Goal: Transaction & Acquisition: Purchase product/service

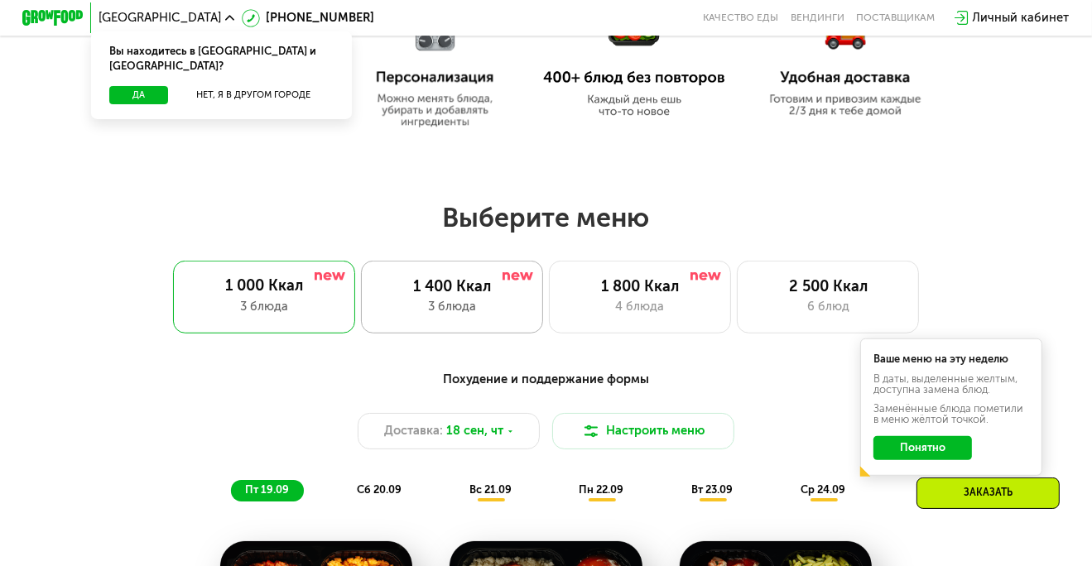
scroll to position [828, 0]
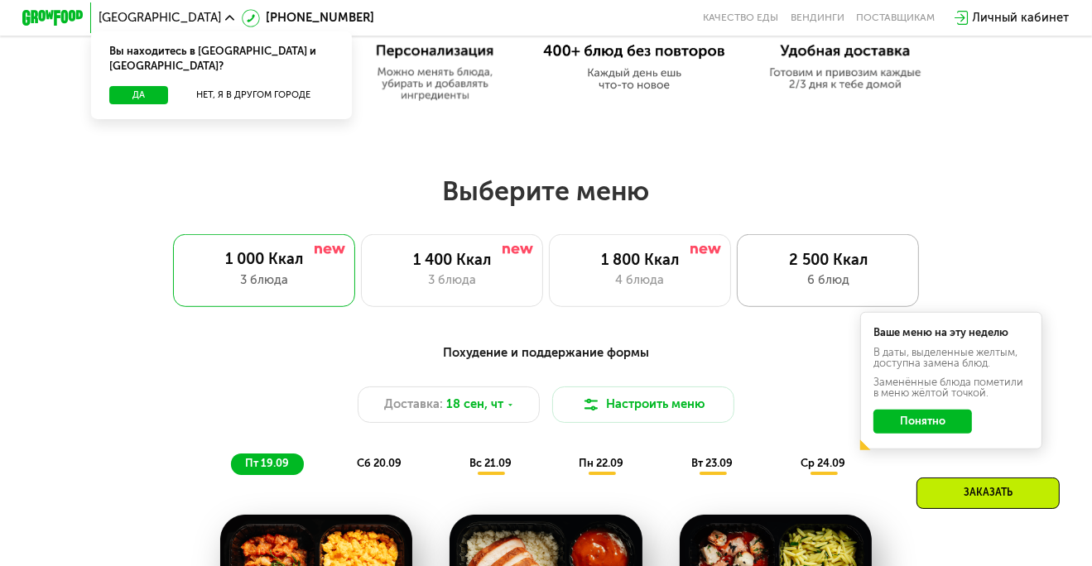
click at [794, 277] on div "2 500 Ккал 6 блюд" at bounding box center [828, 270] width 182 height 73
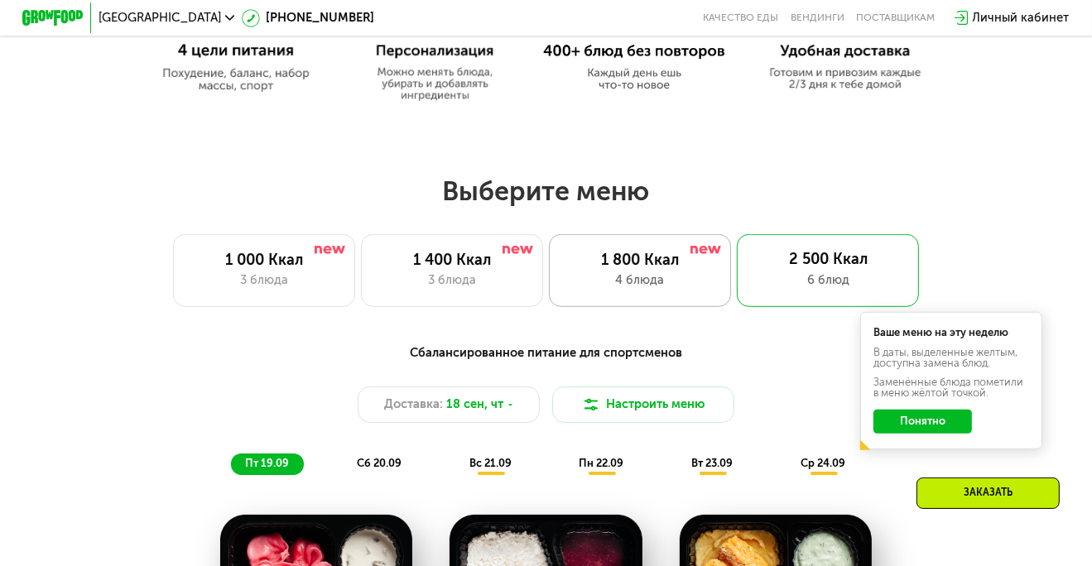
click at [650, 269] on div "1 800 Ккал" at bounding box center [640, 260] width 150 height 18
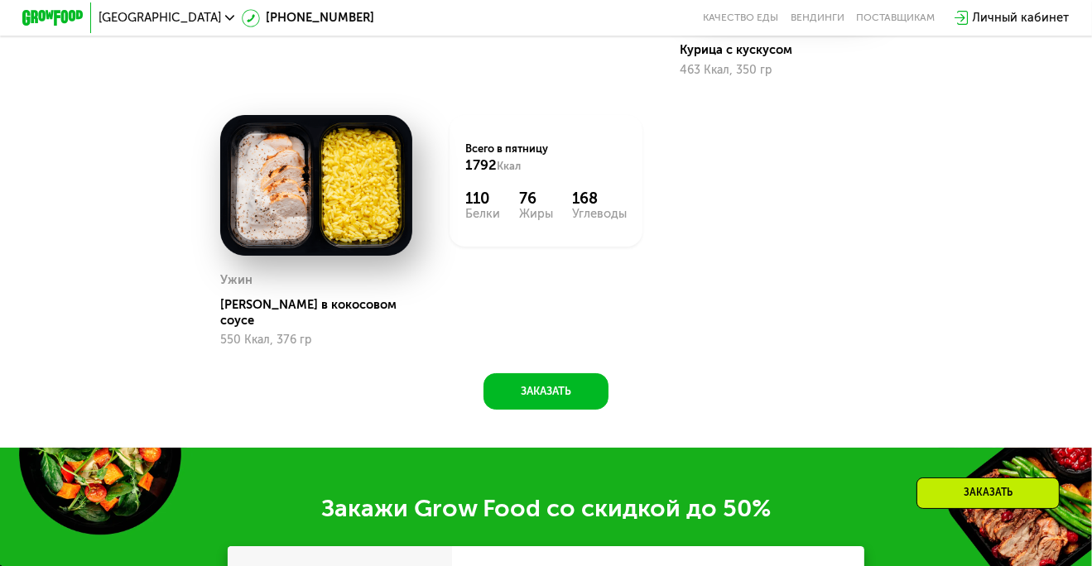
scroll to position [1490, 0]
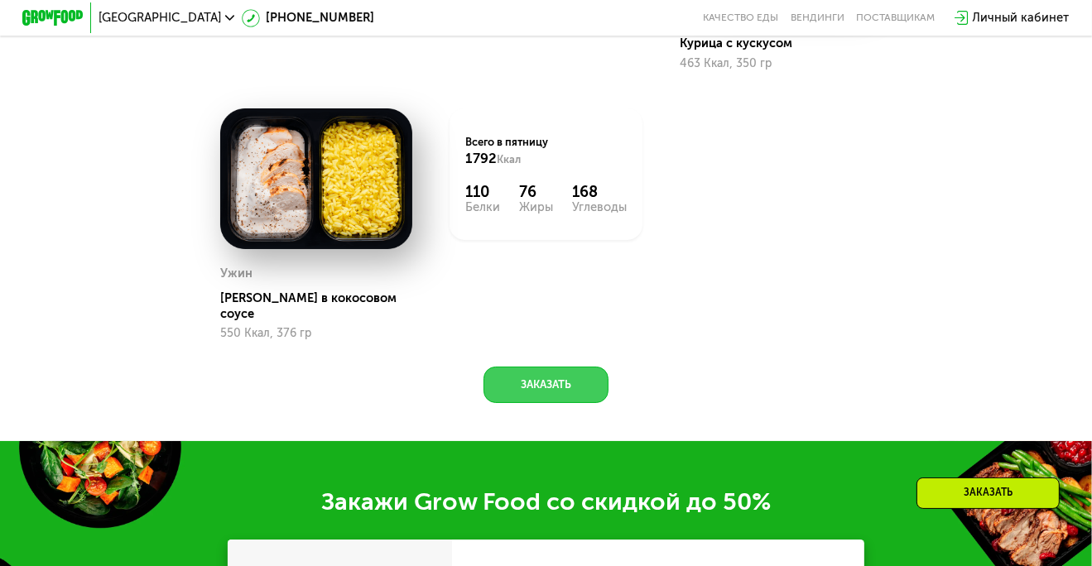
click at [556, 387] on button "Заказать" at bounding box center [546, 385] width 125 height 36
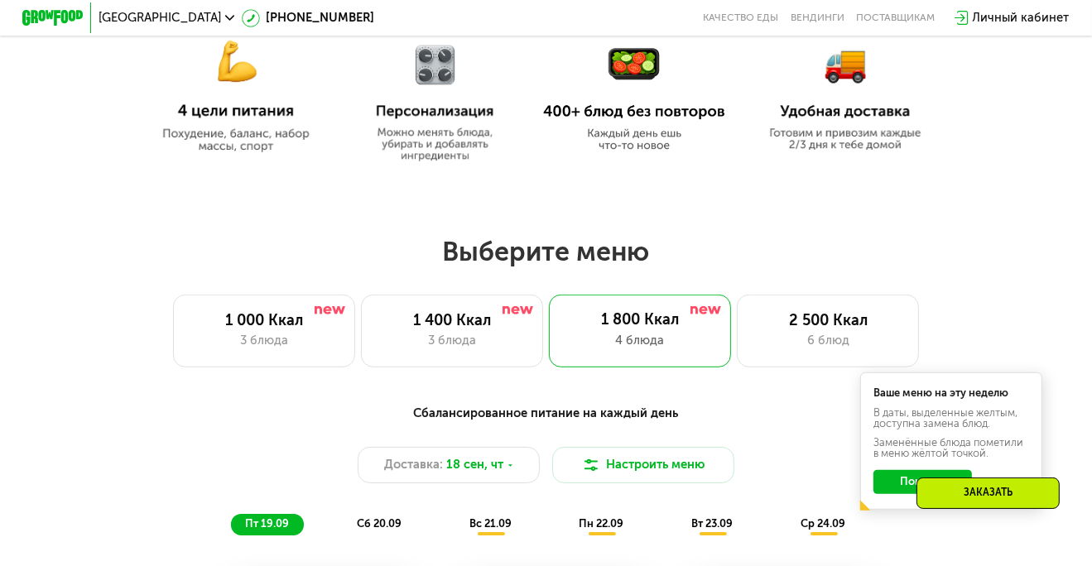
scroll to position [773, 0]
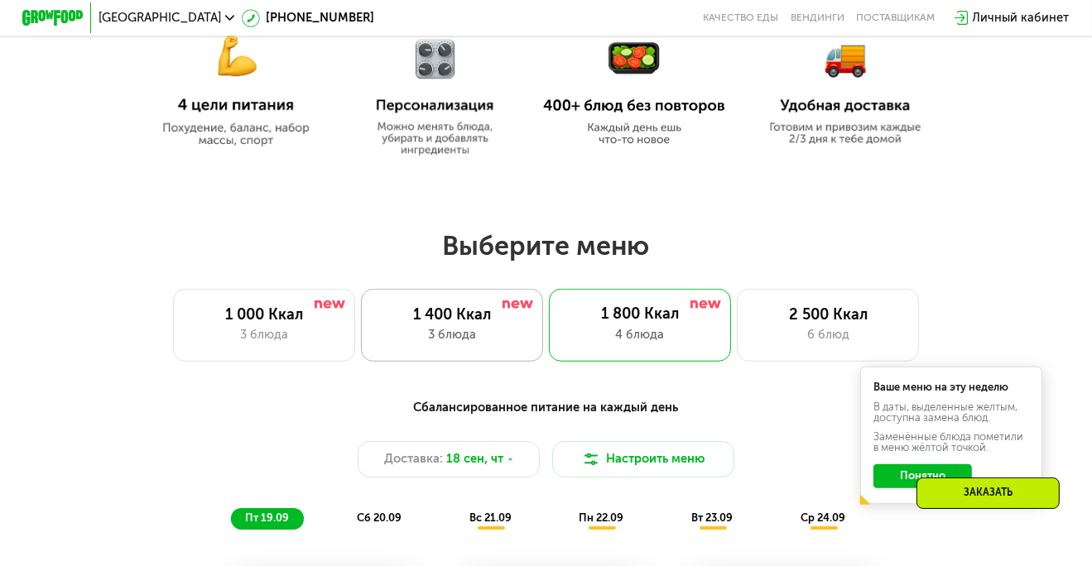
click at [500, 324] on div "1 400 Ккал" at bounding box center [452, 315] width 150 height 18
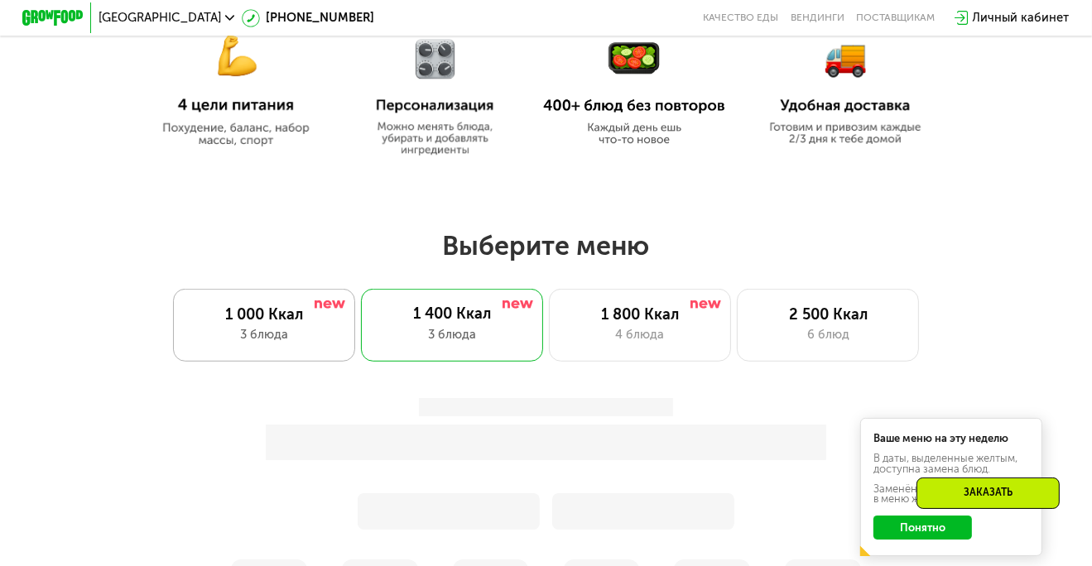
click at [286, 317] on div "1 000 Ккал" at bounding box center [264, 315] width 150 height 18
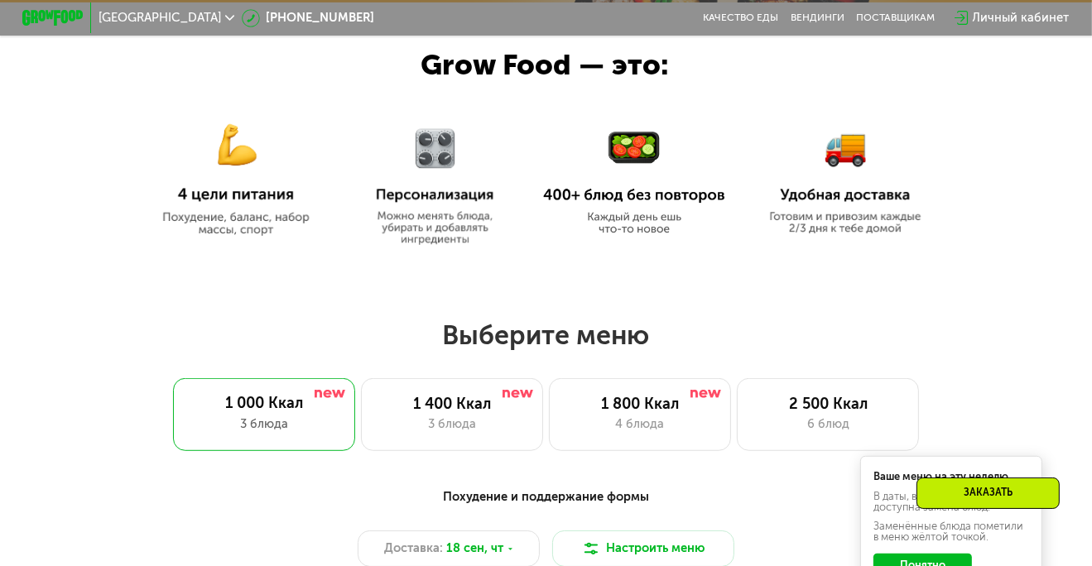
scroll to position [691, 0]
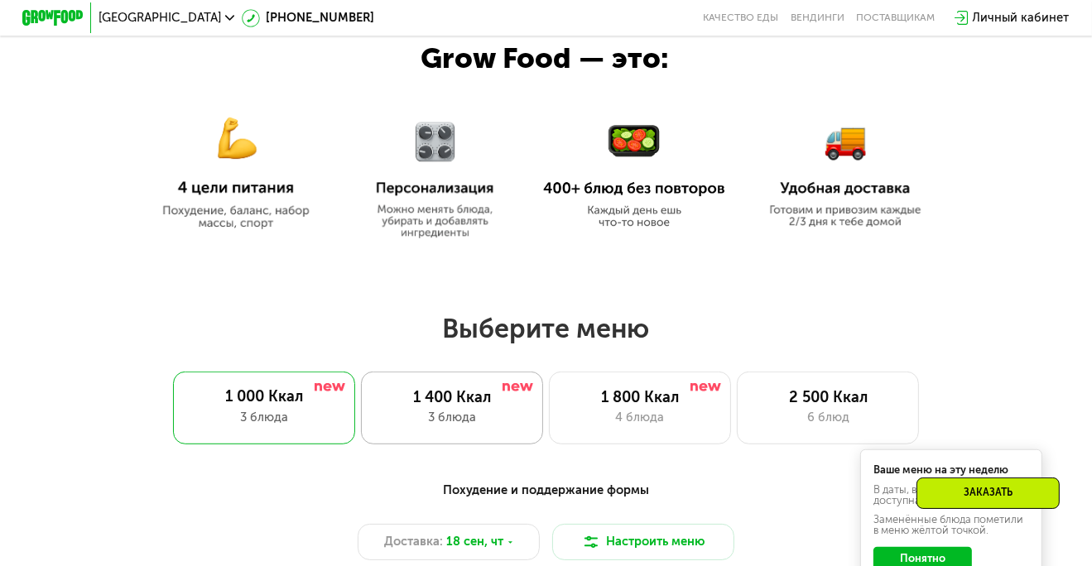
click at [447, 387] on div "1 400 Ккал 3 блюда" at bounding box center [452, 408] width 182 height 73
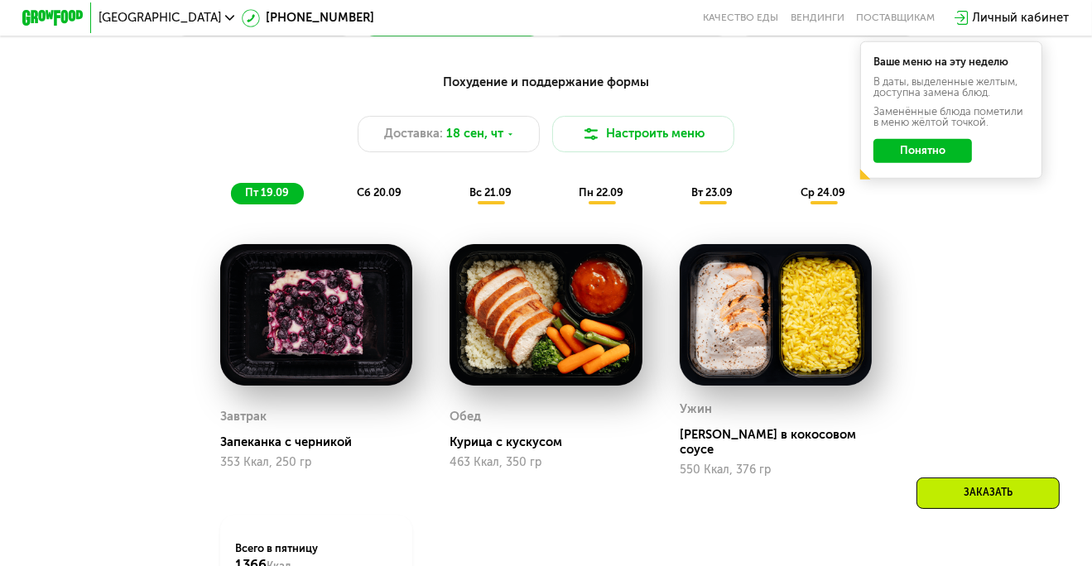
scroll to position [1104, 0]
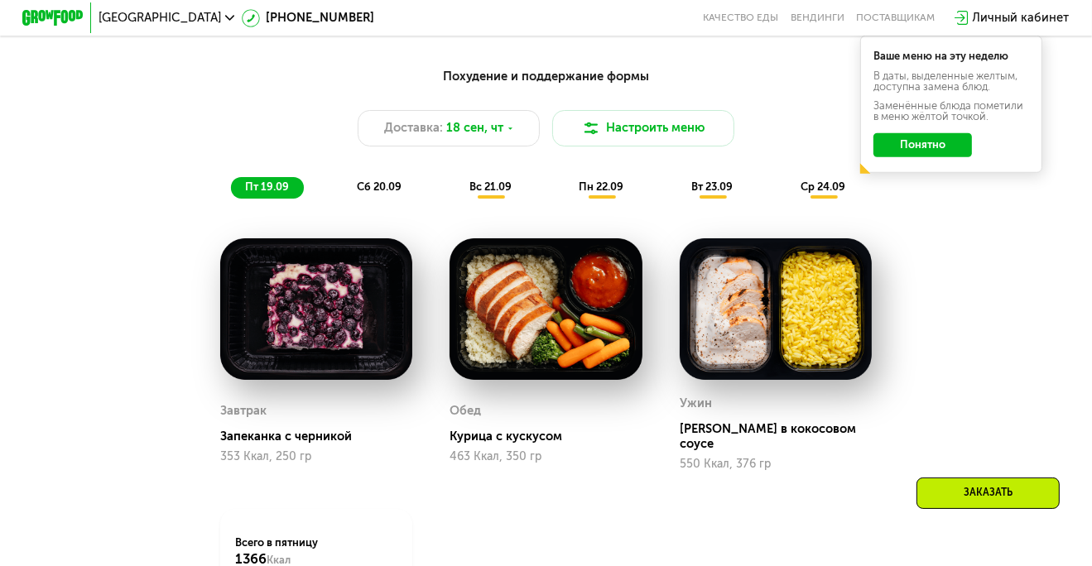
click at [385, 193] on span "сб 20.09" at bounding box center [379, 186] width 45 height 12
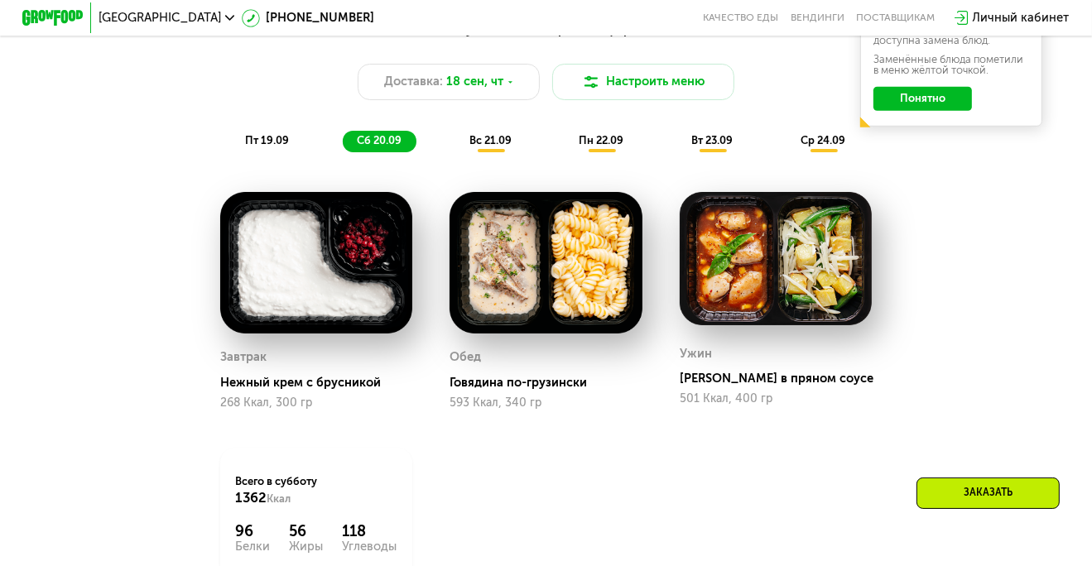
scroll to position [1159, 0]
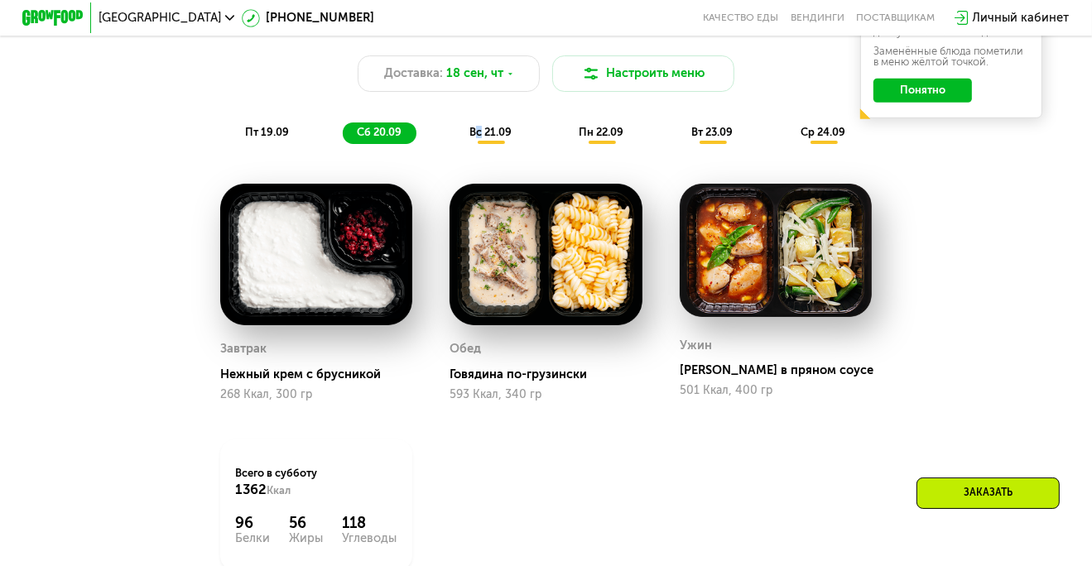
click at [477, 138] on span "вс 21.09" at bounding box center [490, 132] width 42 height 12
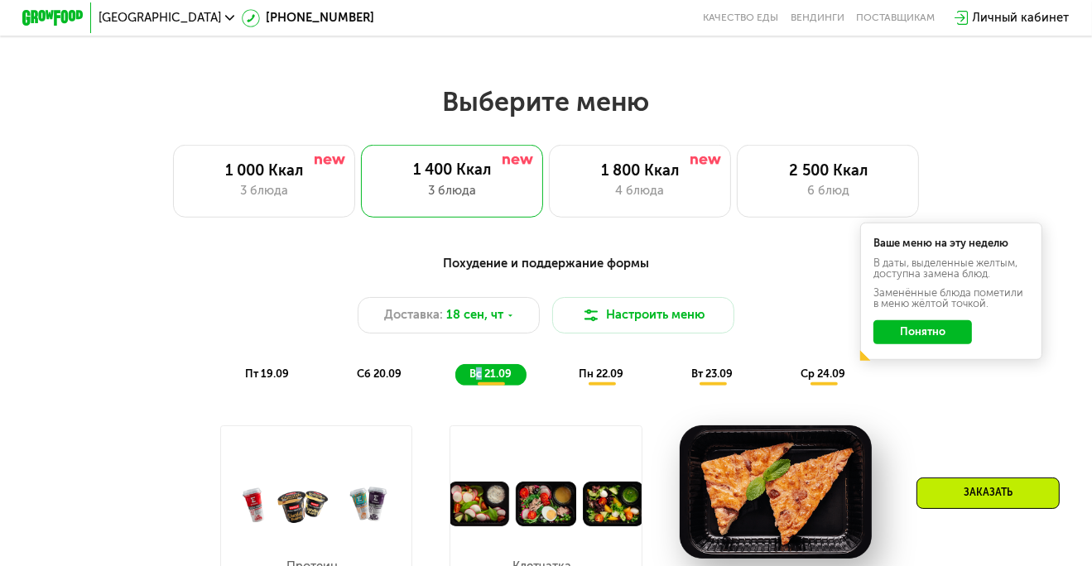
scroll to position [911, 0]
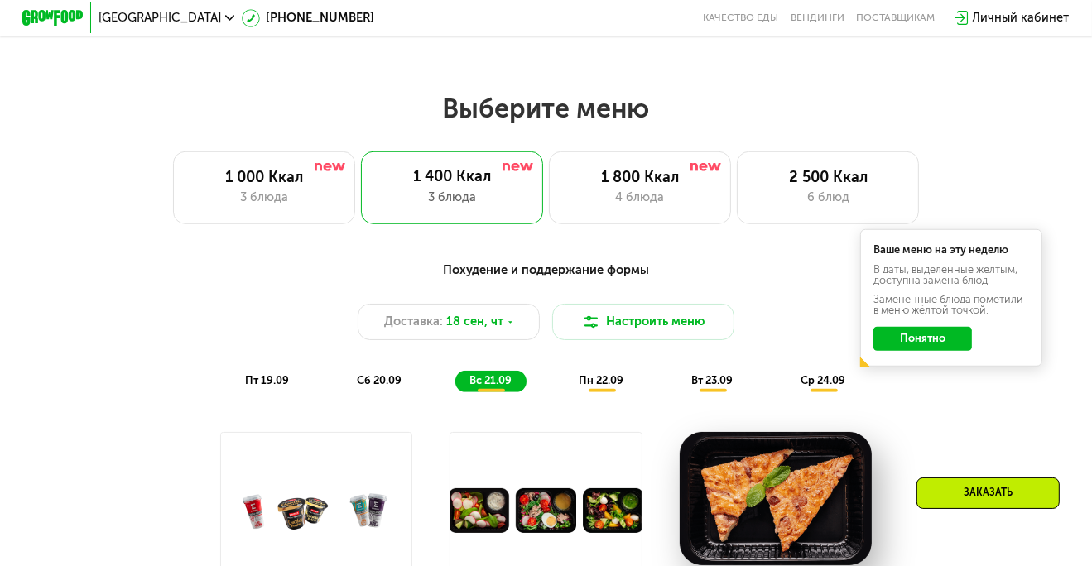
click at [606, 387] on span "пн 22.09" at bounding box center [602, 380] width 45 height 12
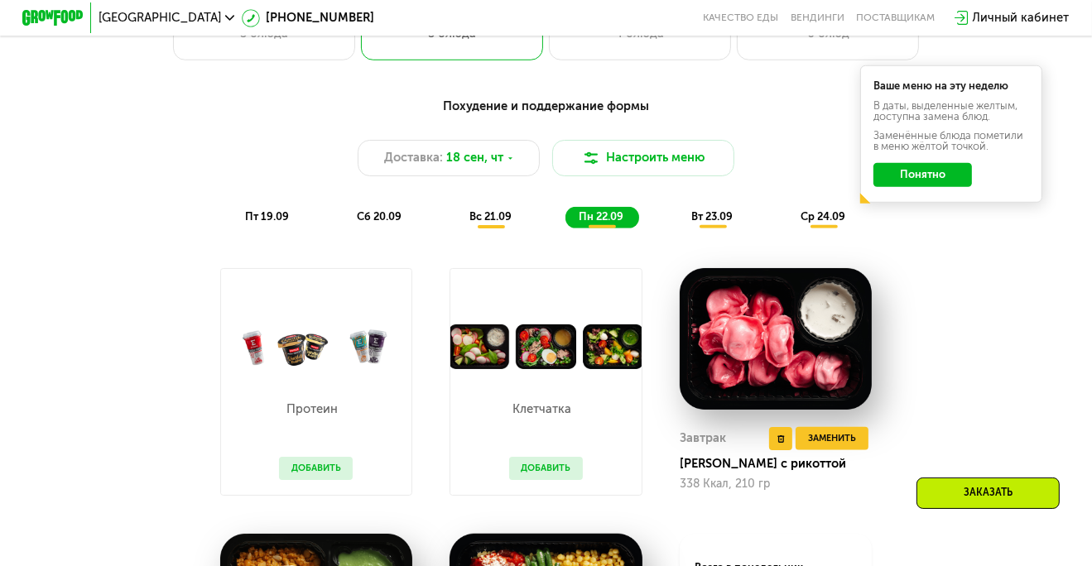
scroll to position [1076, 0]
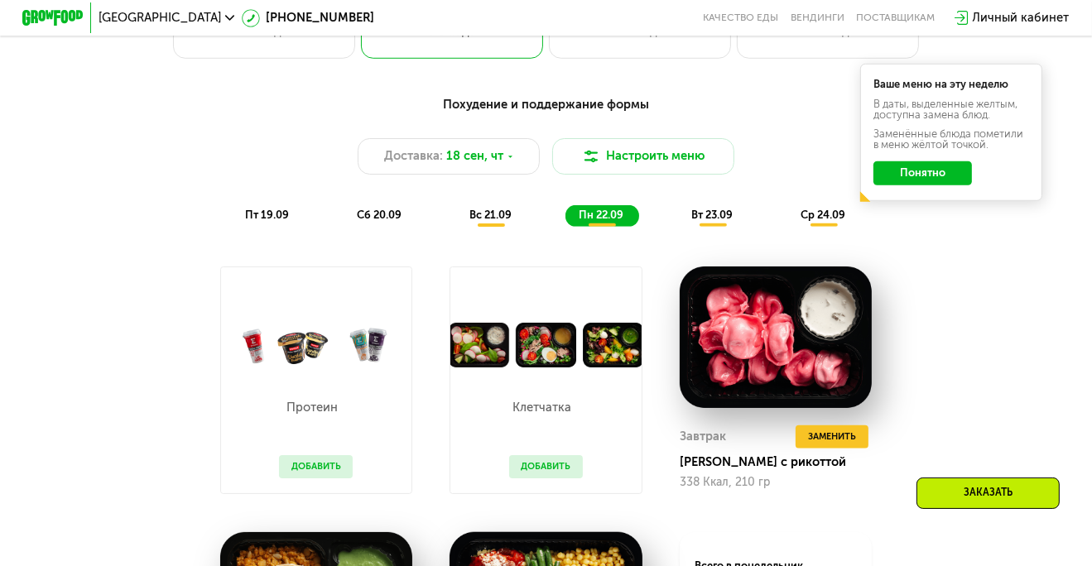
click at [716, 219] on span "вт 23.09" at bounding box center [711, 215] width 41 height 12
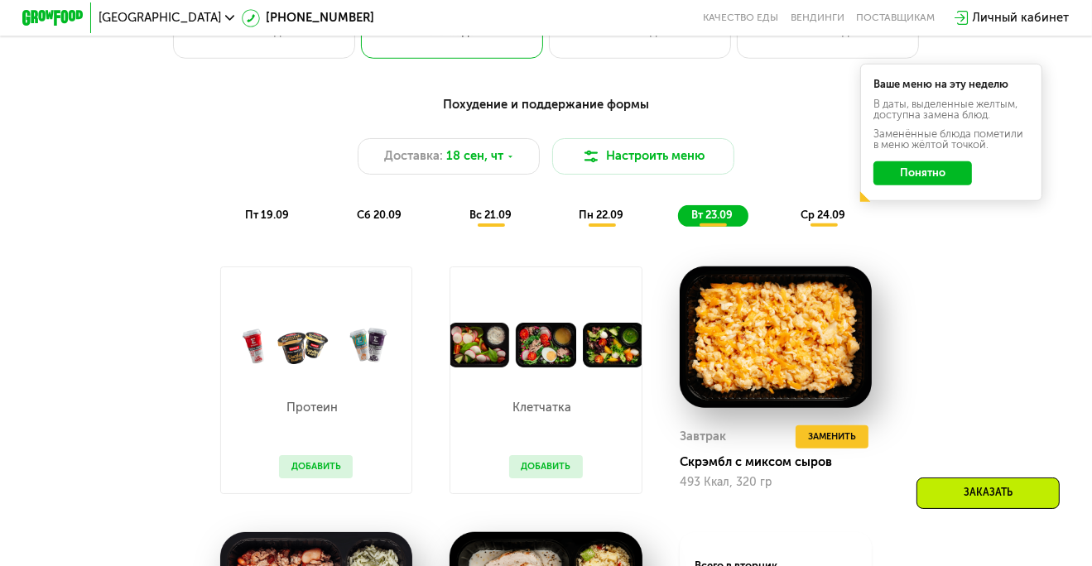
click at [819, 227] on div "ср 24.09" at bounding box center [824, 216] width 74 height 22
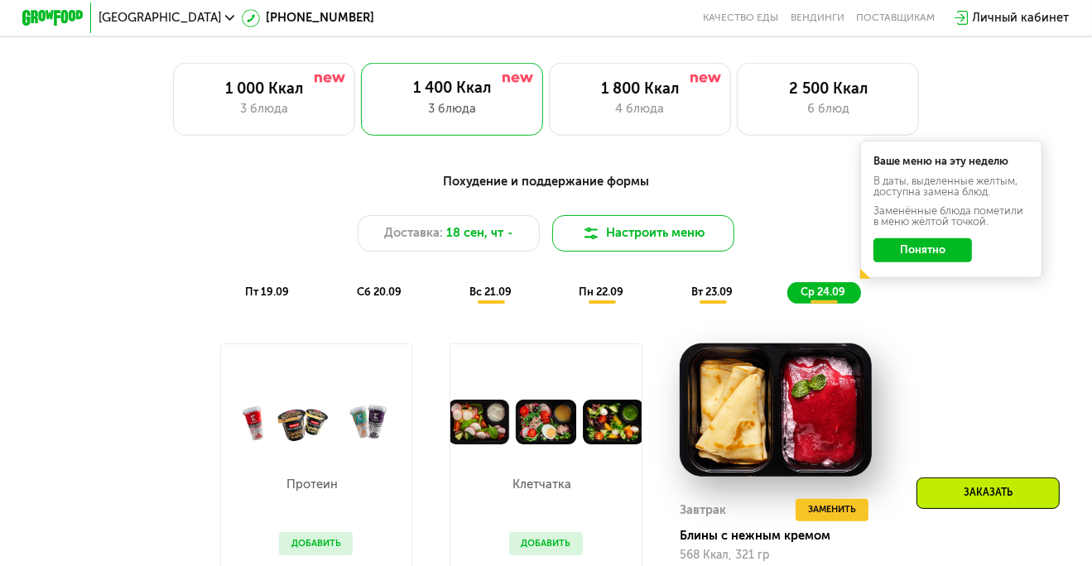
scroll to position [994, 0]
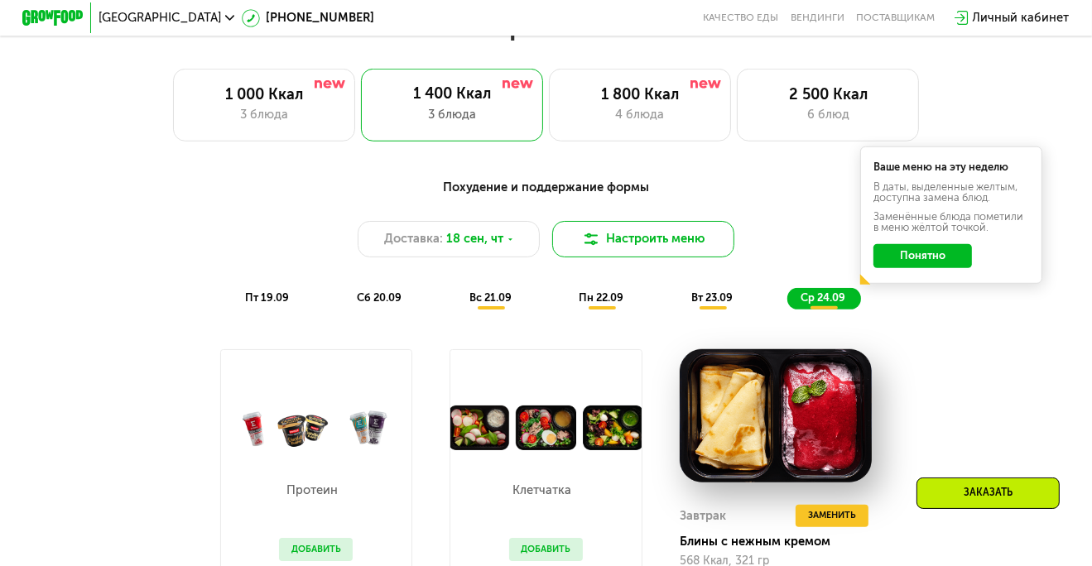
click at [622, 241] on button "Настроить меню" at bounding box center [643, 239] width 182 height 36
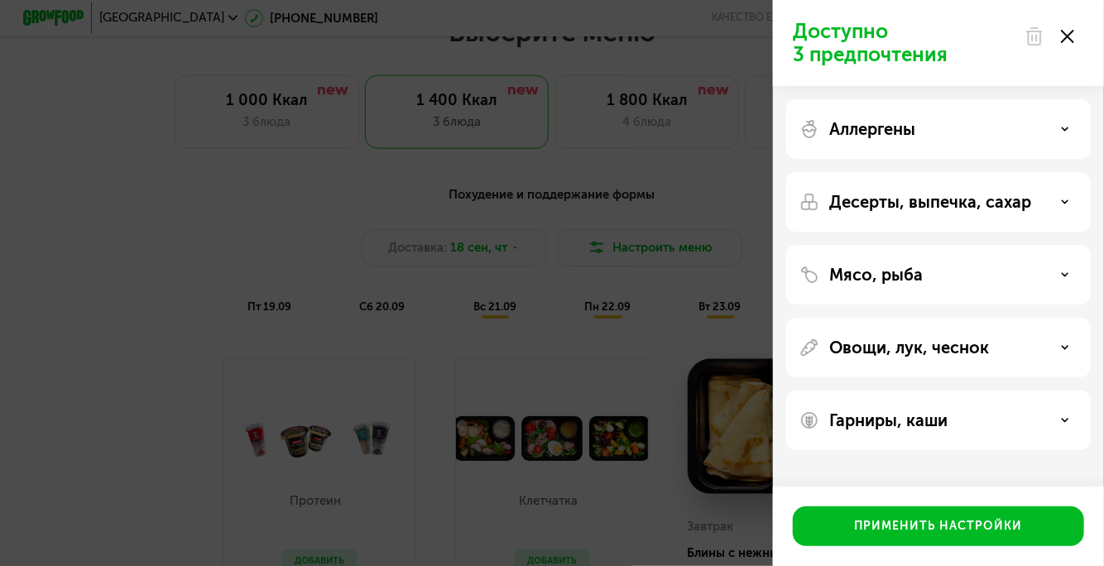
click at [674, 205] on div "Доступно 3 предпочтения Аллергены Десерты, выпечка, сахар Мясо, рыба Овощи, лук…" at bounding box center [552, 283] width 1104 height 566
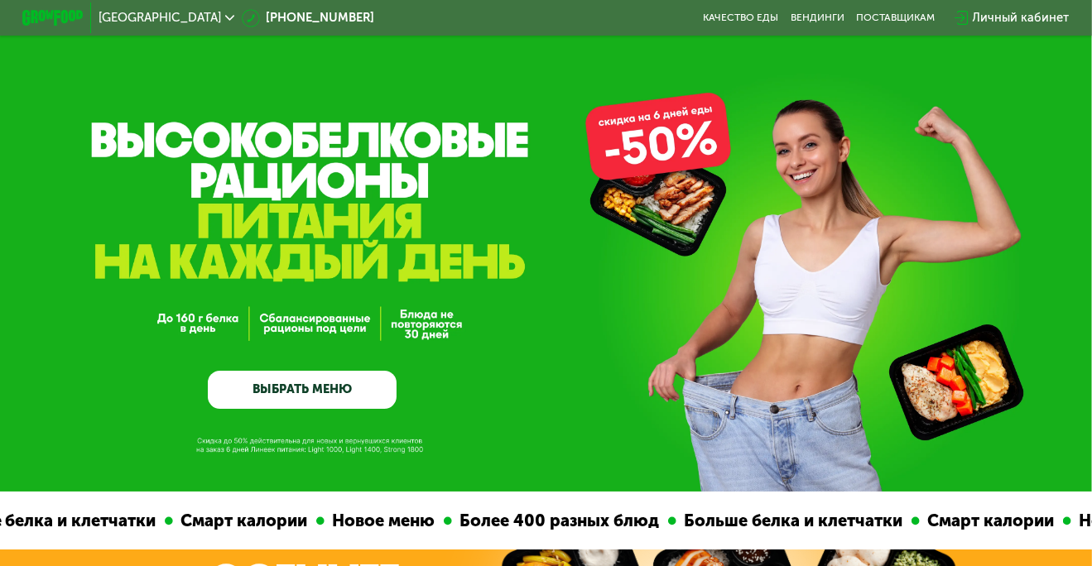
scroll to position [0, 0]
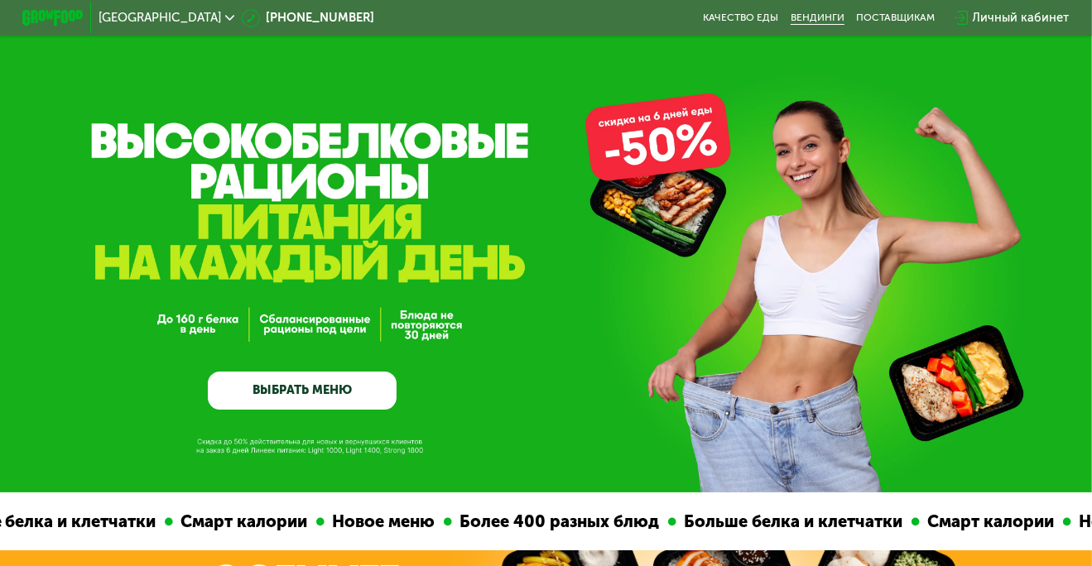
click at [815, 22] on link "Вендинги" at bounding box center [818, 18] width 54 height 12
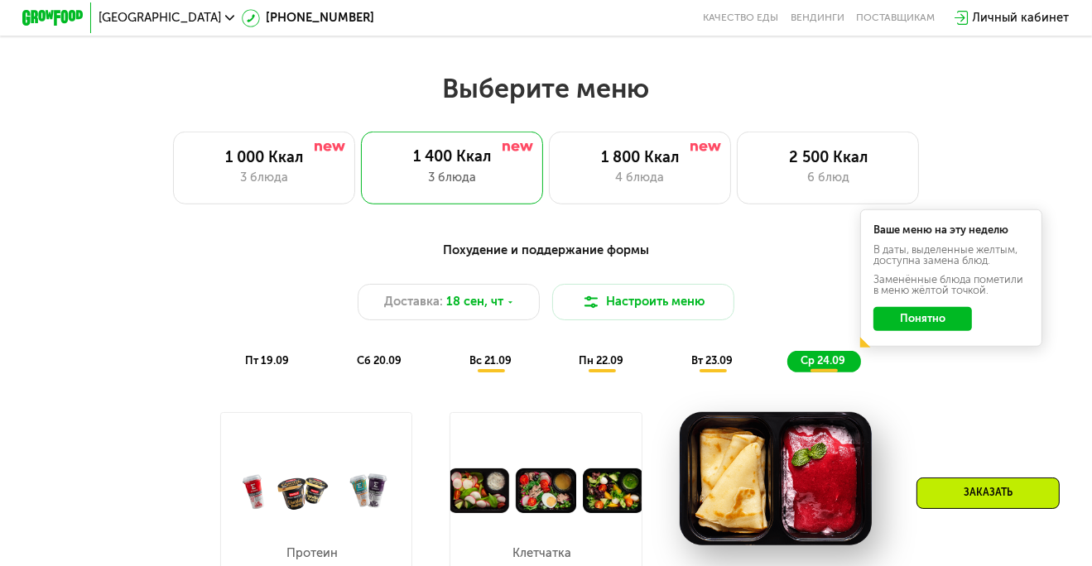
scroll to position [911, 0]
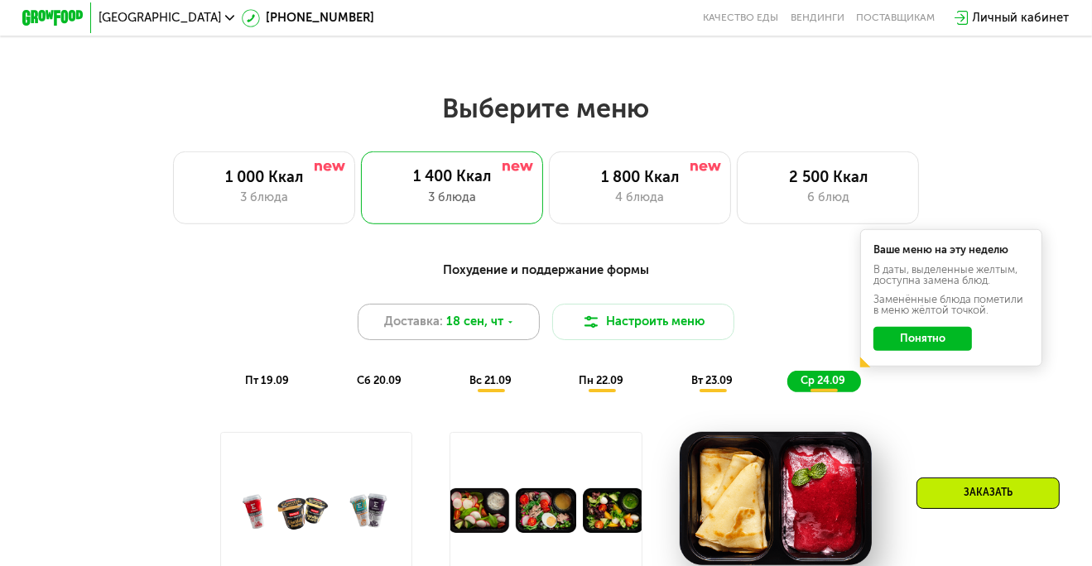
click at [484, 331] on span "18 сен, чт" at bounding box center [474, 322] width 57 height 18
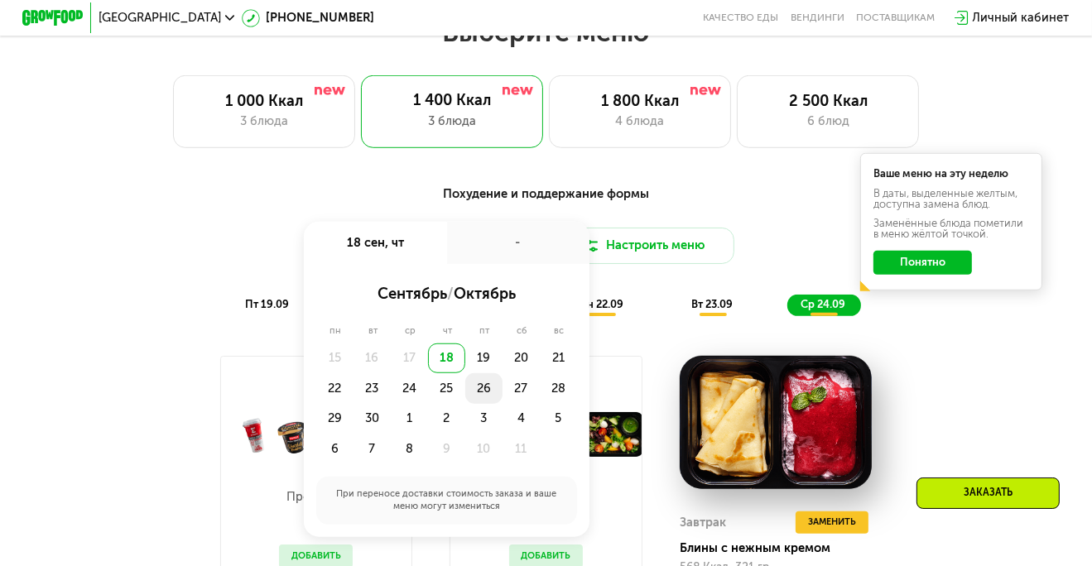
scroll to position [994, 0]
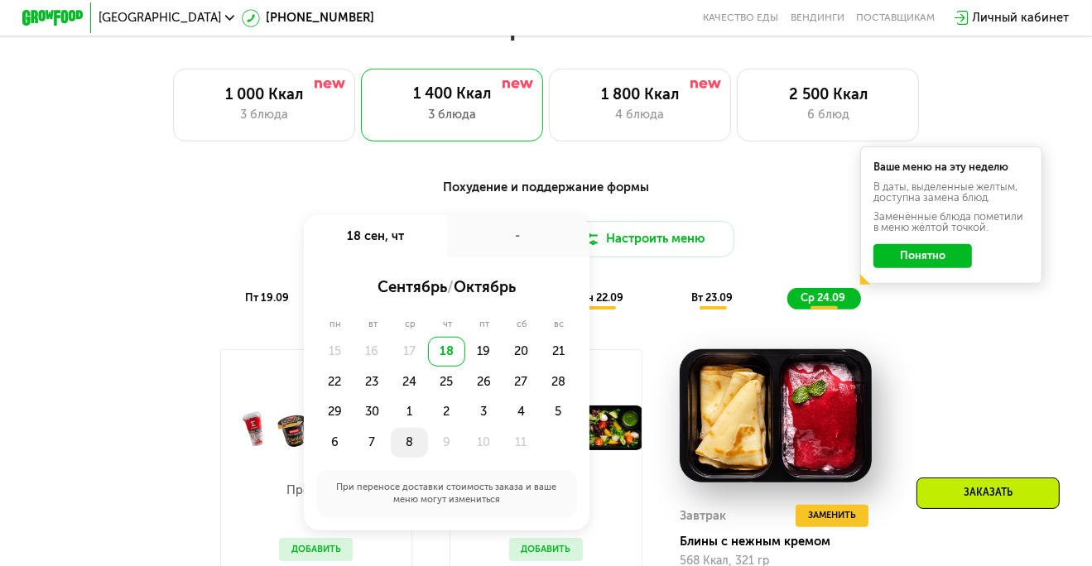
click at [415, 446] on div "8" at bounding box center [409, 443] width 37 height 31
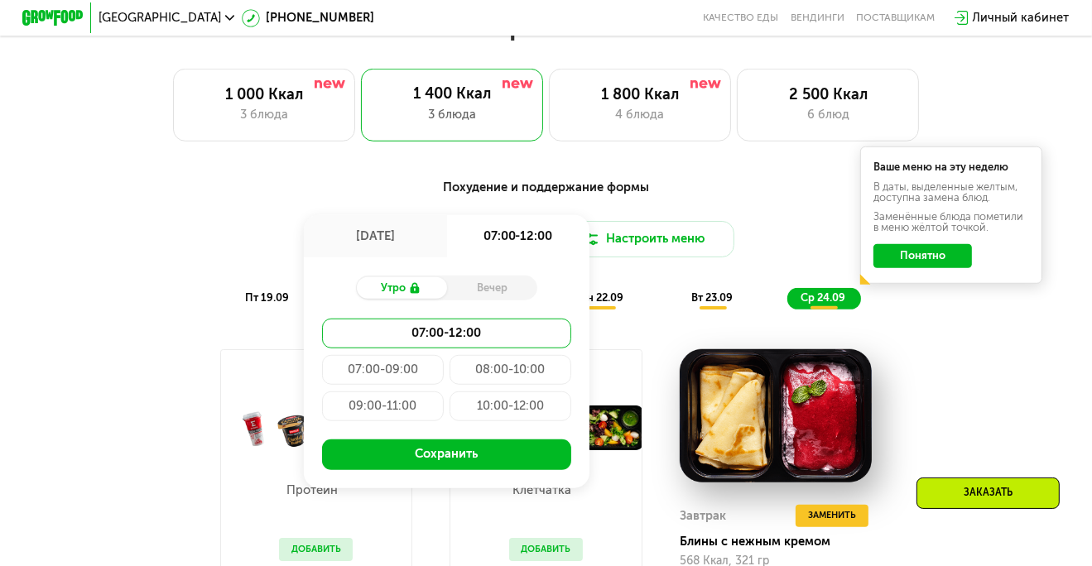
click at [490, 298] on div "Вечер" at bounding box center [492, 288] width 91 height 22
click at [411, 295] on use at bounding box center [415, 289] width 9 height 12
click at [669, 257] on button "Настроить меню" at bounding box center [643, 239] width 182 height 36
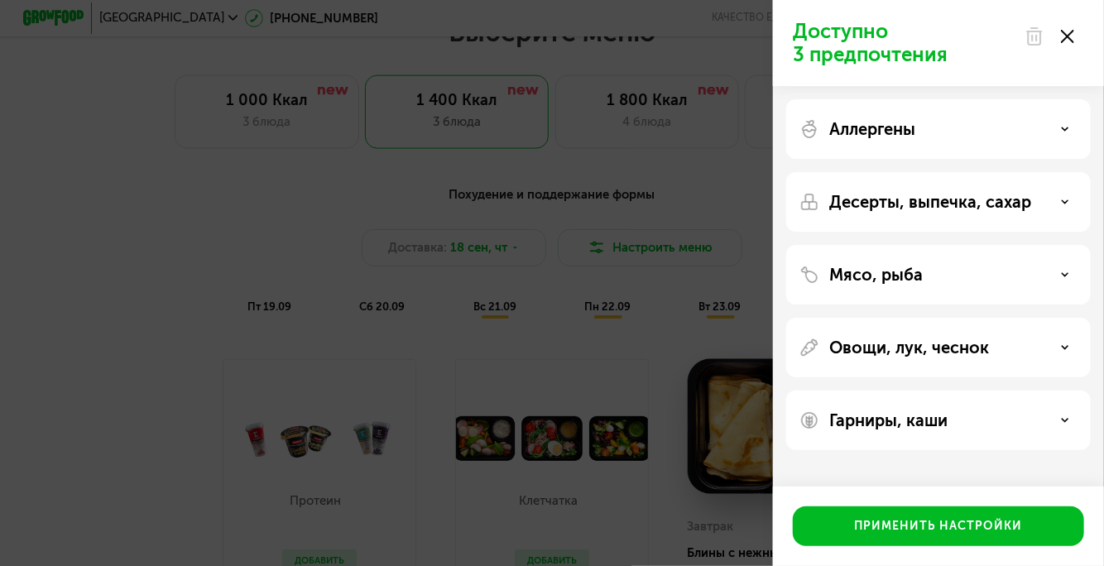
click at [693, 161] on div "Доступно 3 предпочтения Аллергены Десерты, выпечка, сахар Мясо, рыба Овощи, лук…" at bounding box center [552, 283] width 1104 height 566
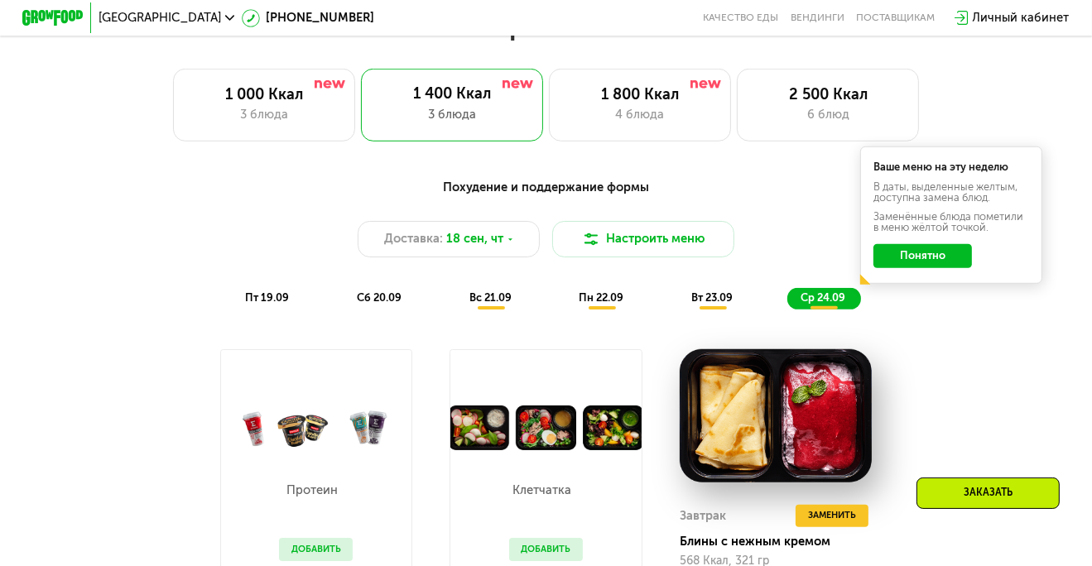
click at [931, 257] on button "Понятно" at bounding box center [922, 256] width 99 height 24
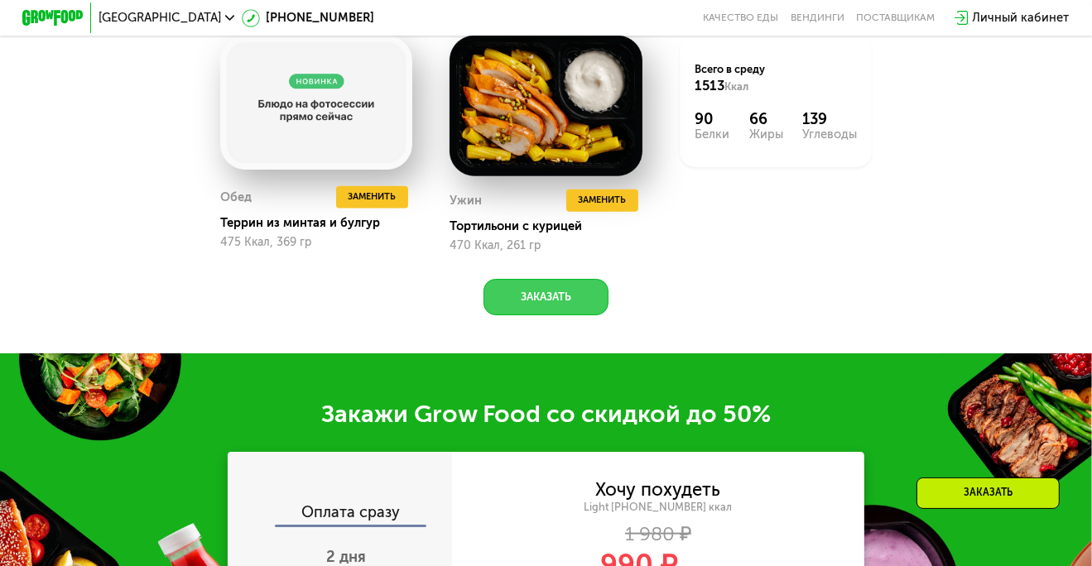
click at [556, 301] on button "Заказать" at bounding box center [546, 297] width 125 height 36
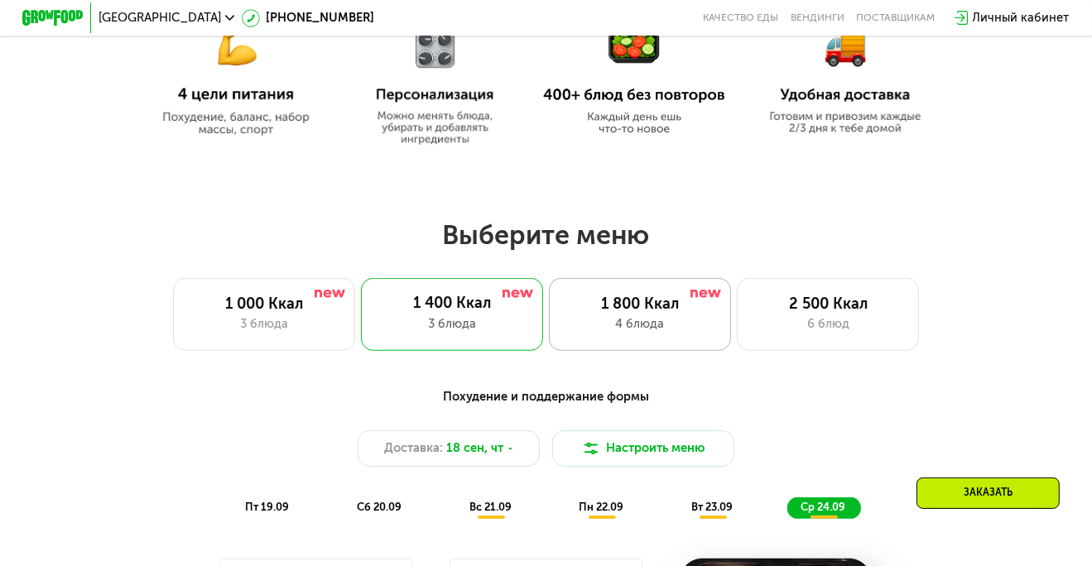
click at [626, 305] on div "1 800 Ккал" at bounding box center [640, 304] width 150 height 18
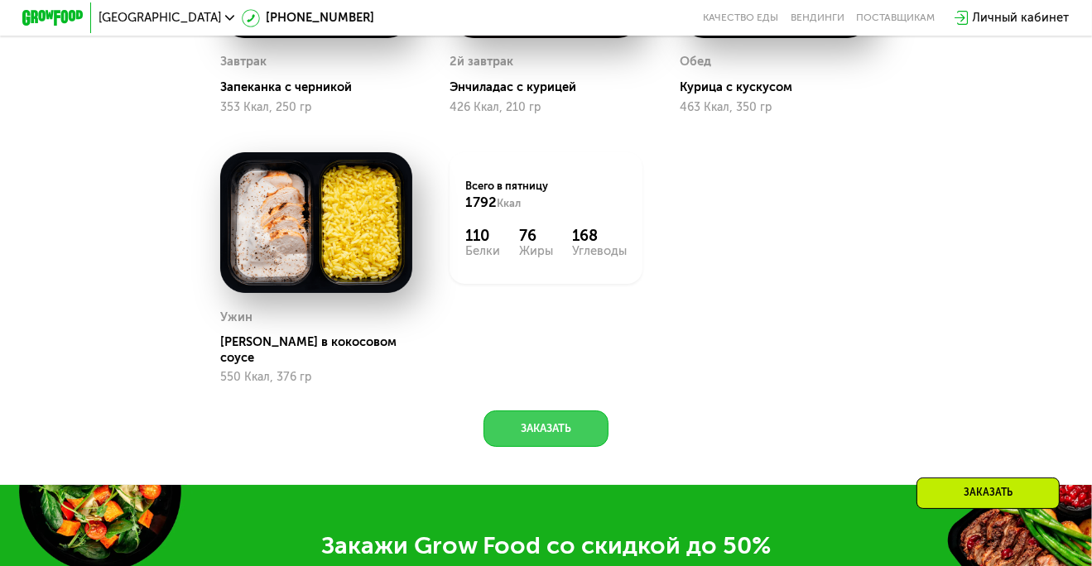
click at [544, 417] on button "Заказать" at bounding box center [546, 429] width 125 height 36
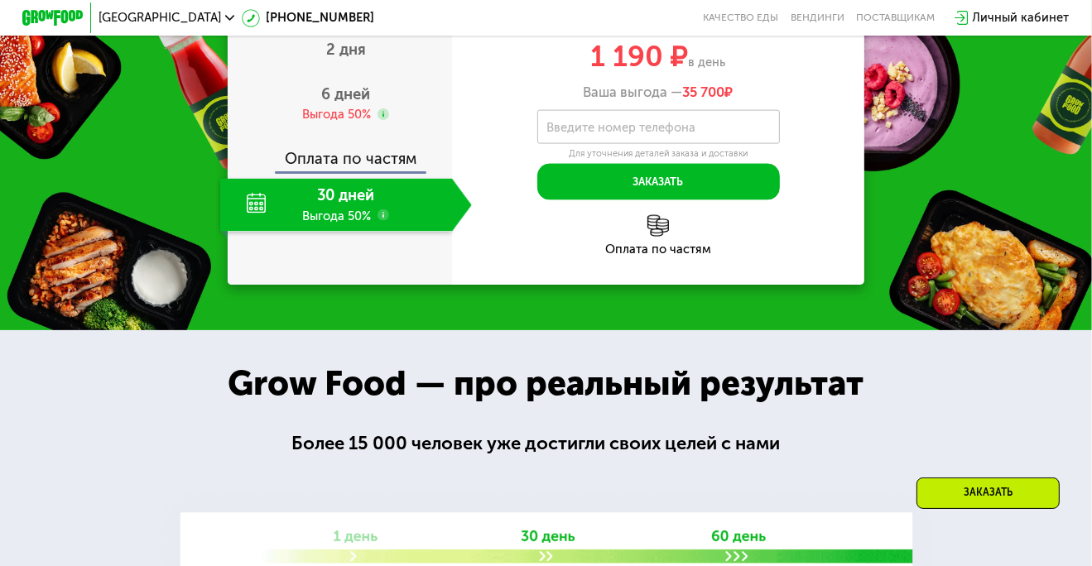
scroll to position [2098, 0]
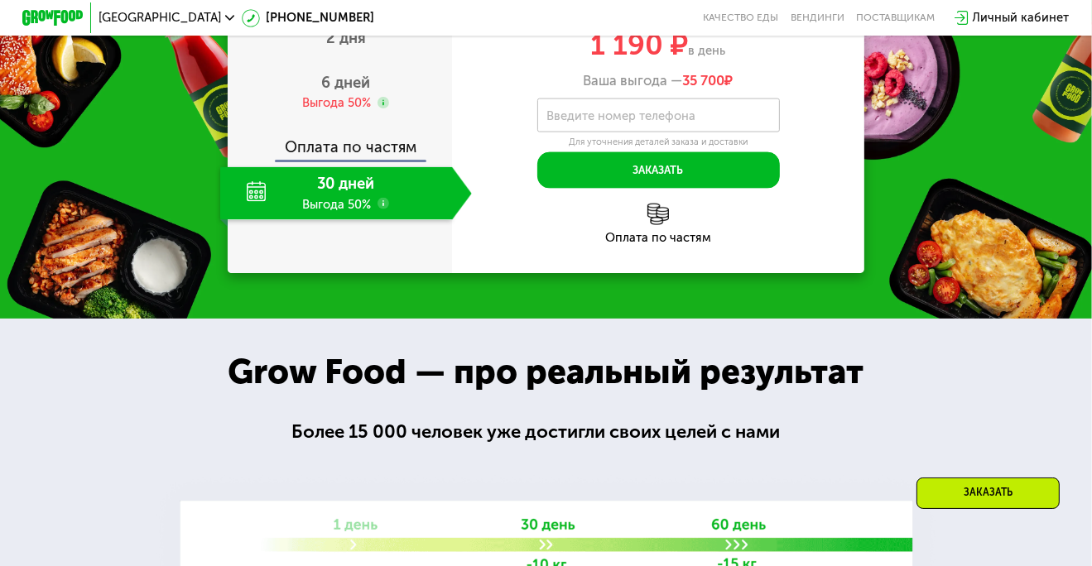
click at [670, 236] on div "Оплата по частям" at bounding box center [658, 238] width 412 height 12
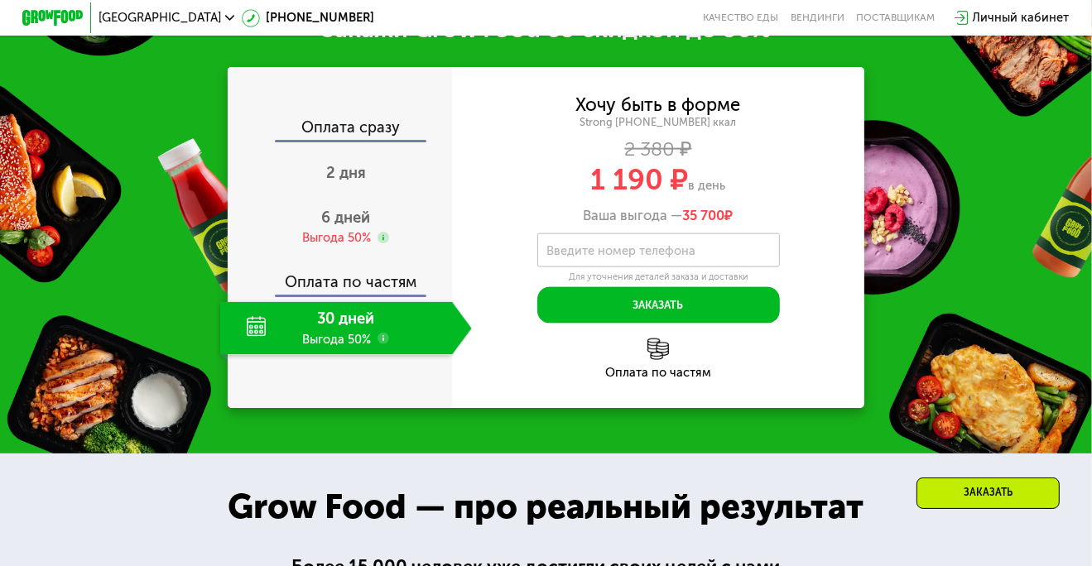
scroll to position [1932, 0]
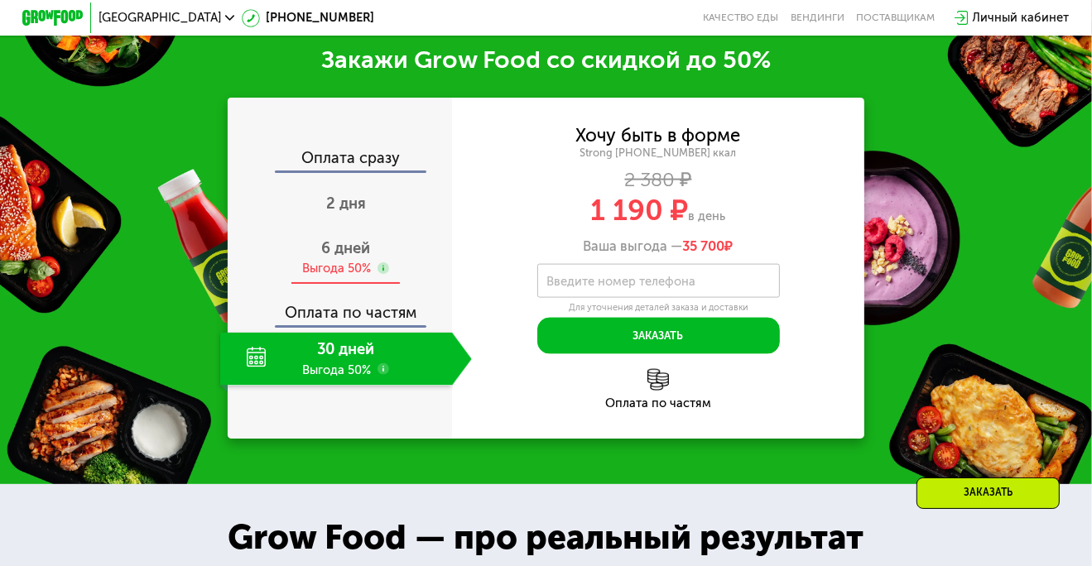
click at [387, 271] on div "6 дней Выгода 50%" at bounding box center [346, 257] width 252 height 53
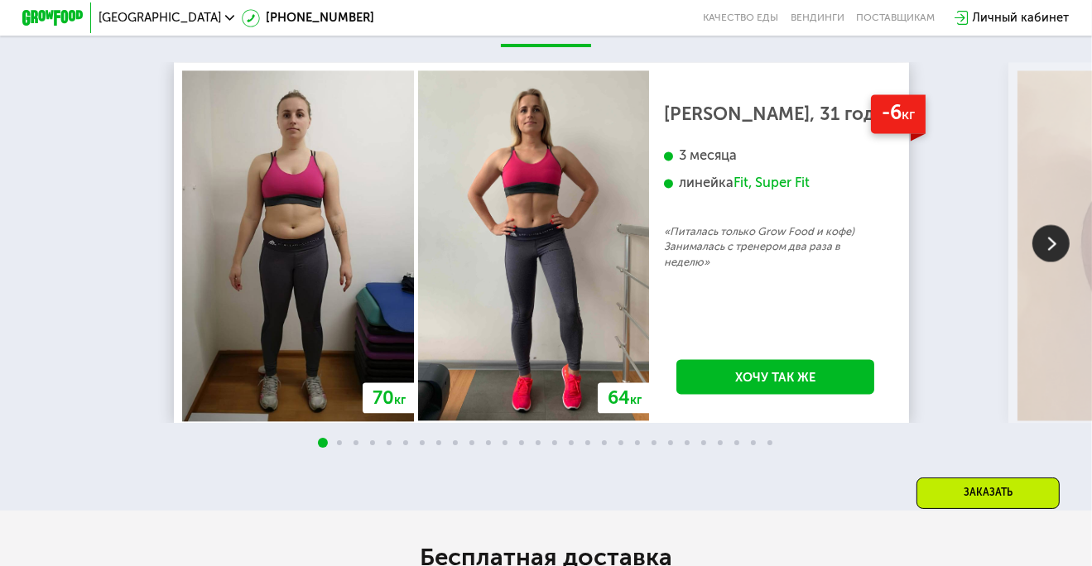
scroll to position [3009, 0]
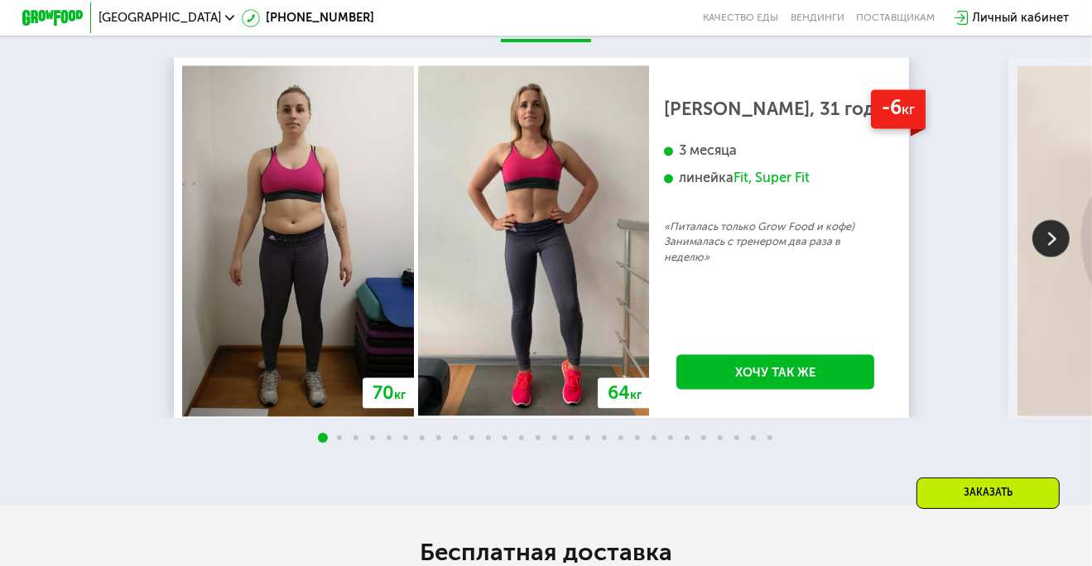
click at [1033, 251] on img at bounding box center [1050, 237] width 37 height 37
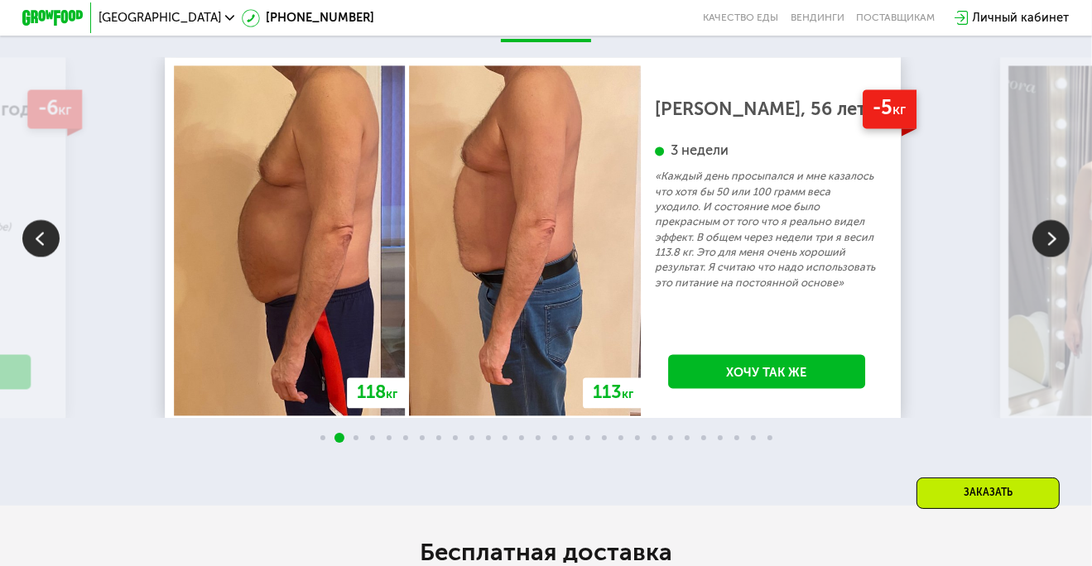
click at [1037, 246] on img at bounding box center [1050, 237] width 37 height 37
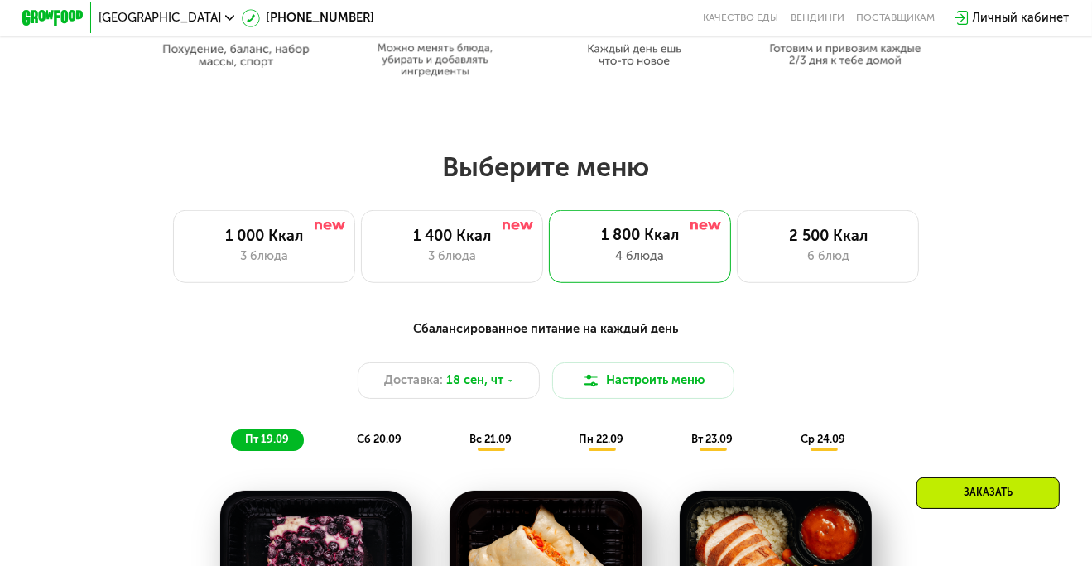
scroll to position [856, 0]
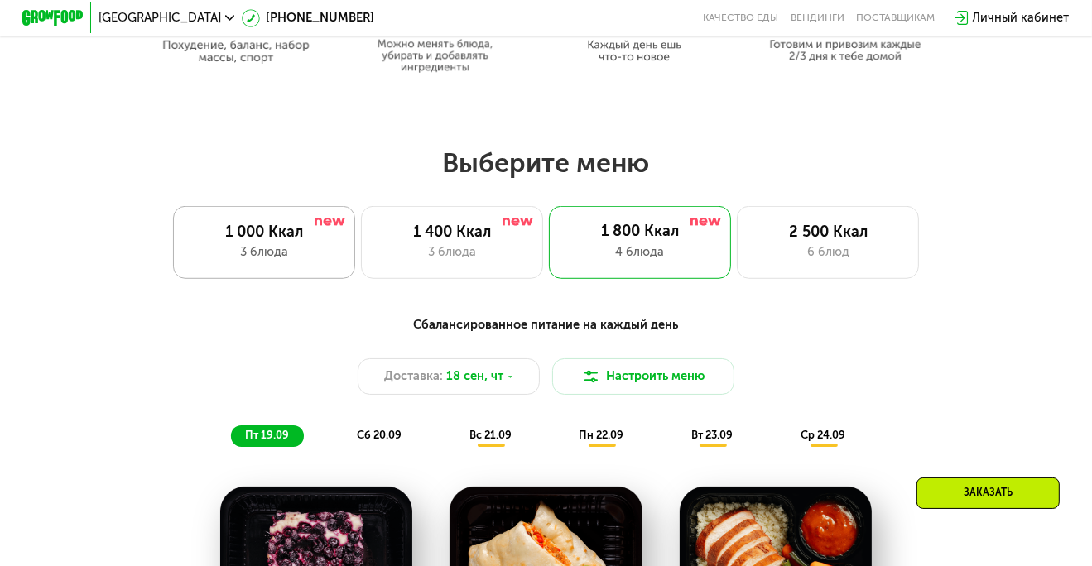
click at [341, 244] on div "1 000 Ккал 3 блюда" at bounding box center [264, 242] width 182 height 73
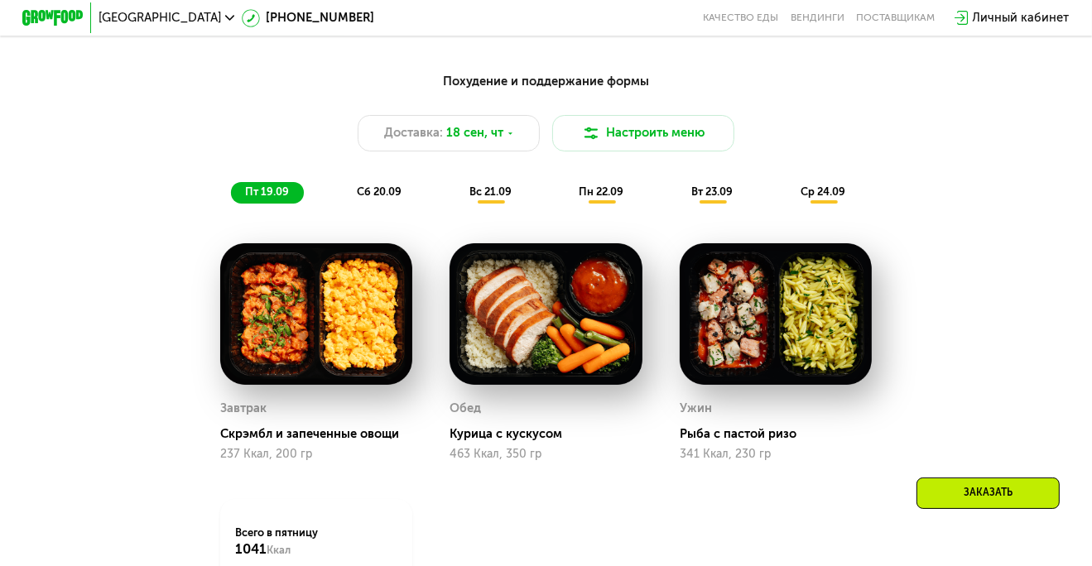
scroll to position [1104, 0]
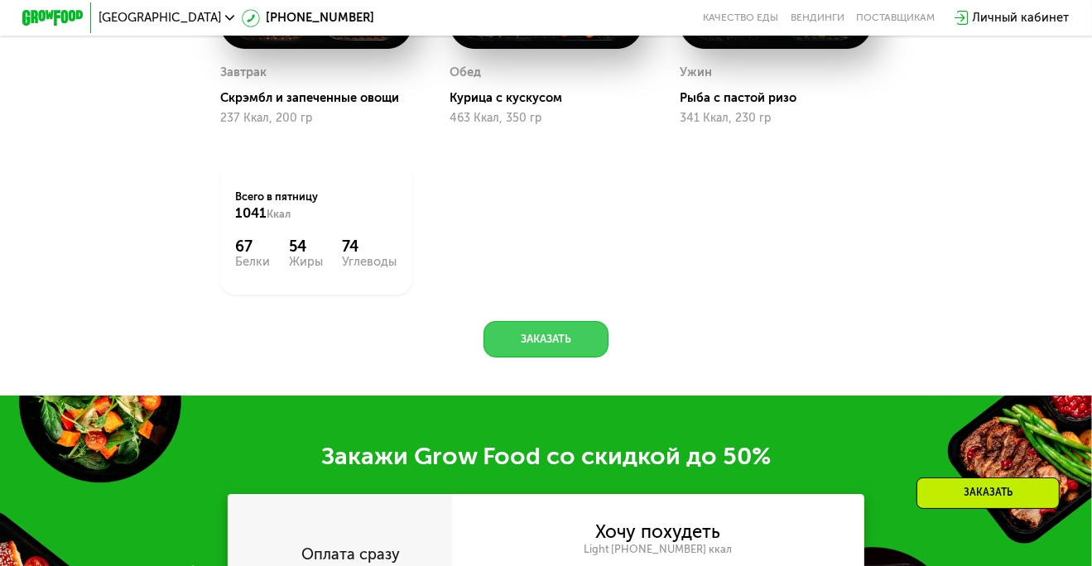
click at [513, 344] on button "Заказать" at bounding box center [546, 339] width 125 height 36
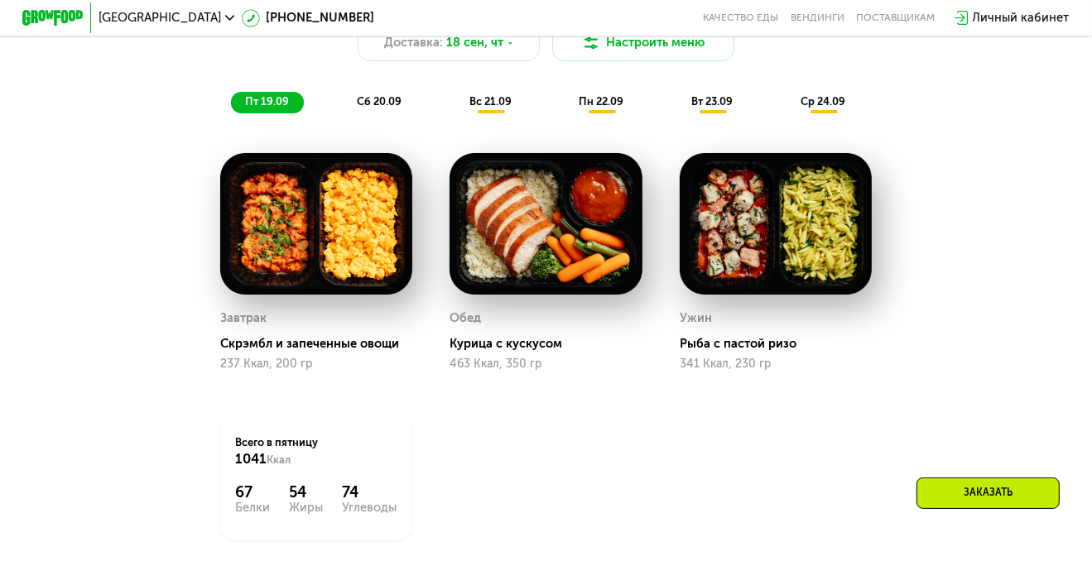
scroll to position [1184, 0]
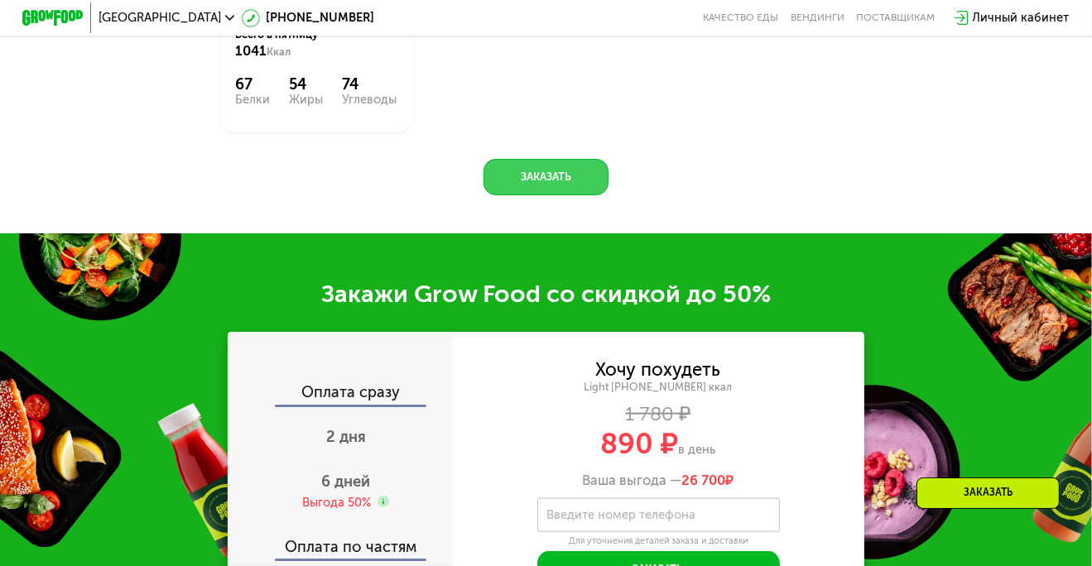
click at [523, 195] on button "Заказать" at bounding box center [546, 177] width 125 height 36
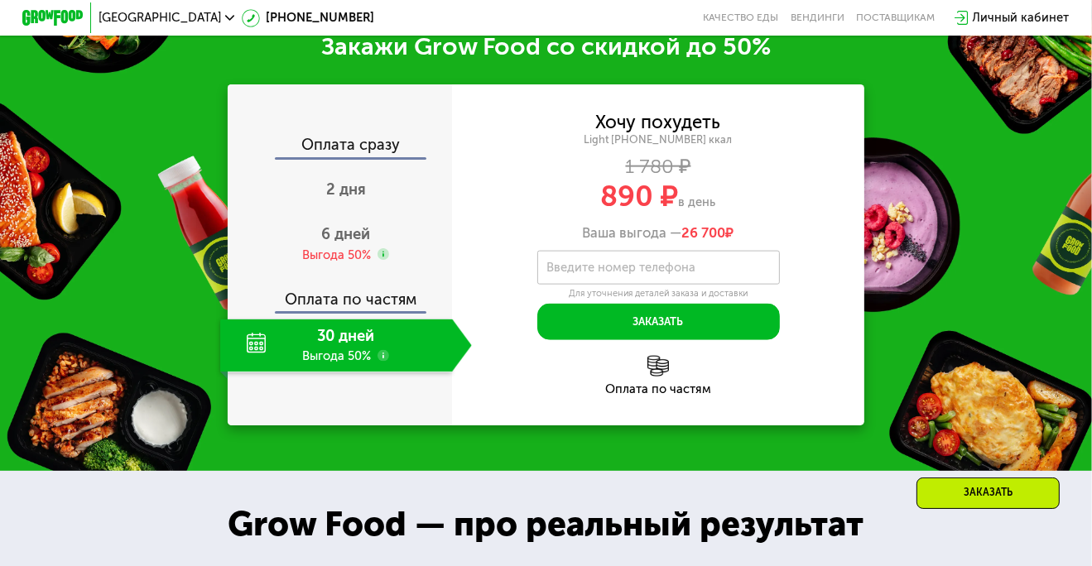
scroll to position [1846, 0]
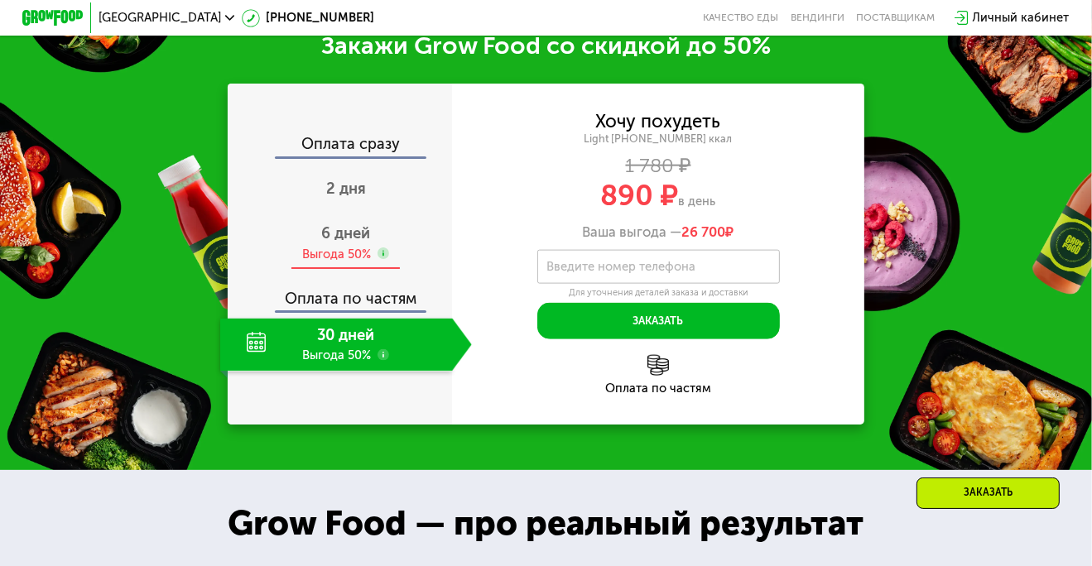
click at [363, 243] on span "6 дней" at bounding box center [345, 233] width 49 height 18
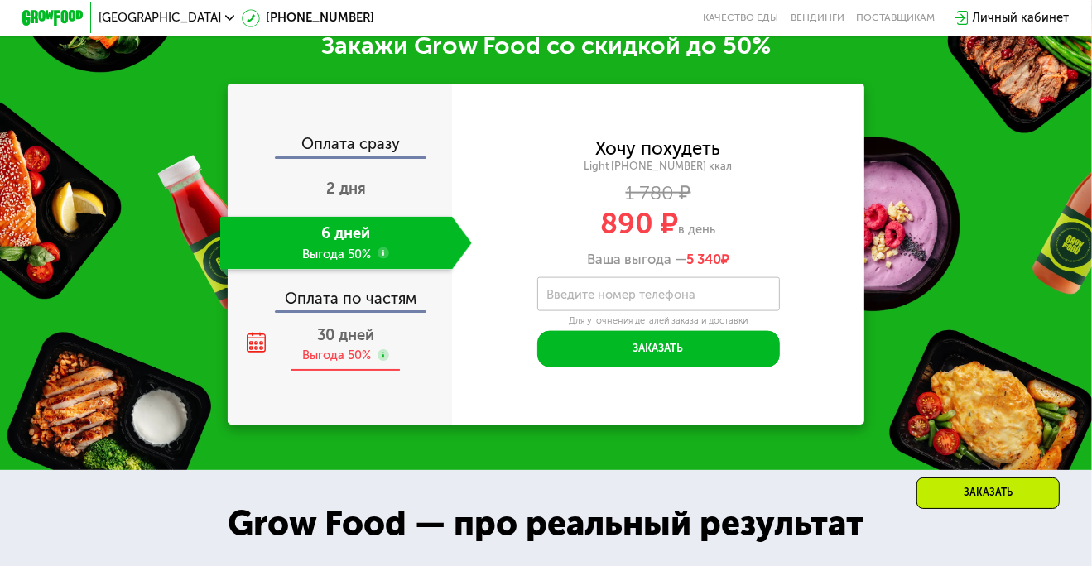
click at [363, 344] on span "30 дней" at bounding box center [345, 335] width 57 height 18
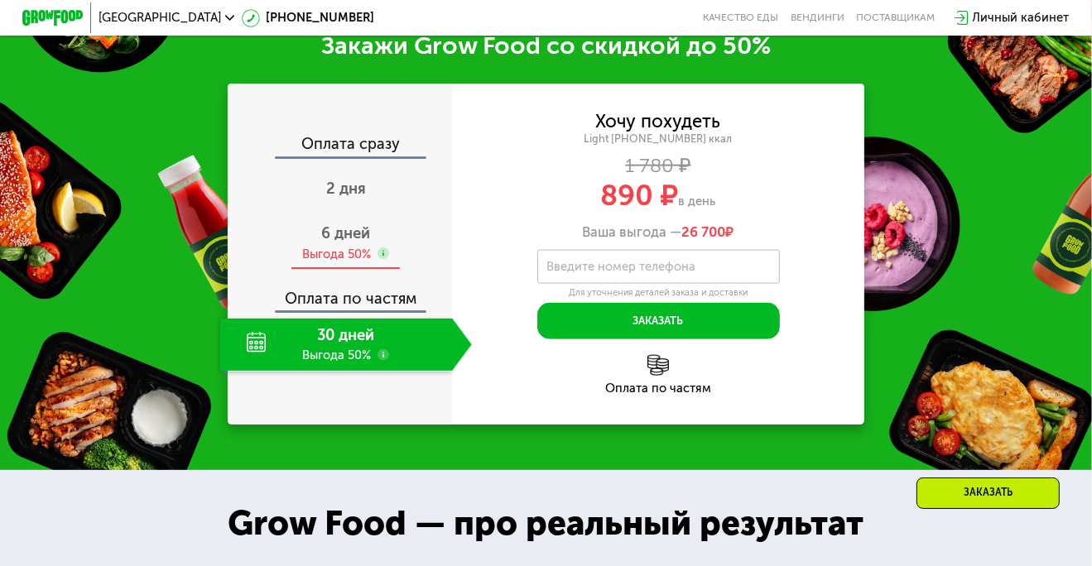
click at [387, 270] on div "6 дней Выгода 50%" at bounding box center [346, 243] width 252 height 53
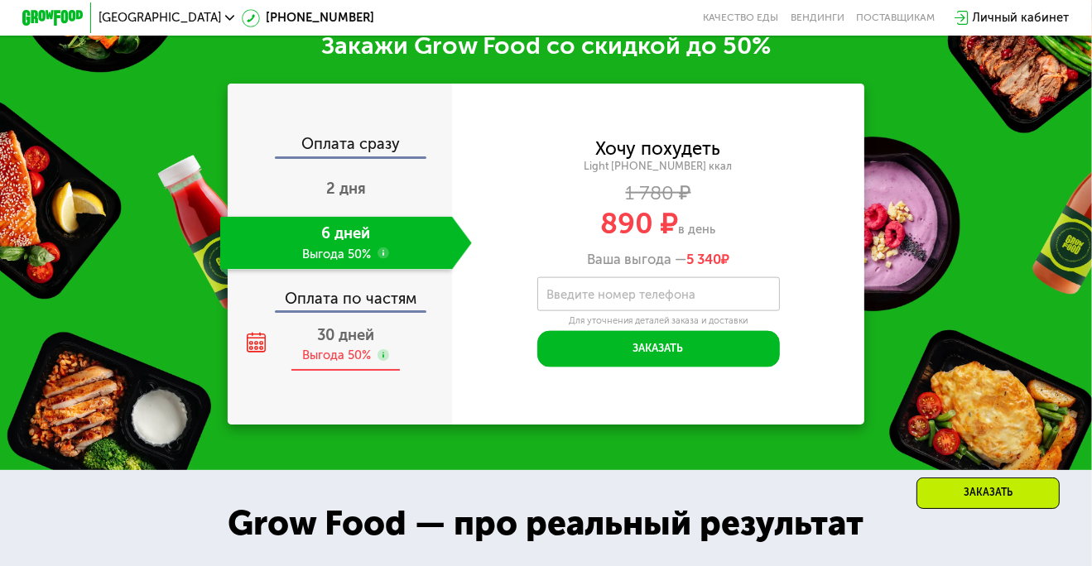
click at [368, 344] on span "30 дней" at bounding box center [345, 335] width 57 height 18
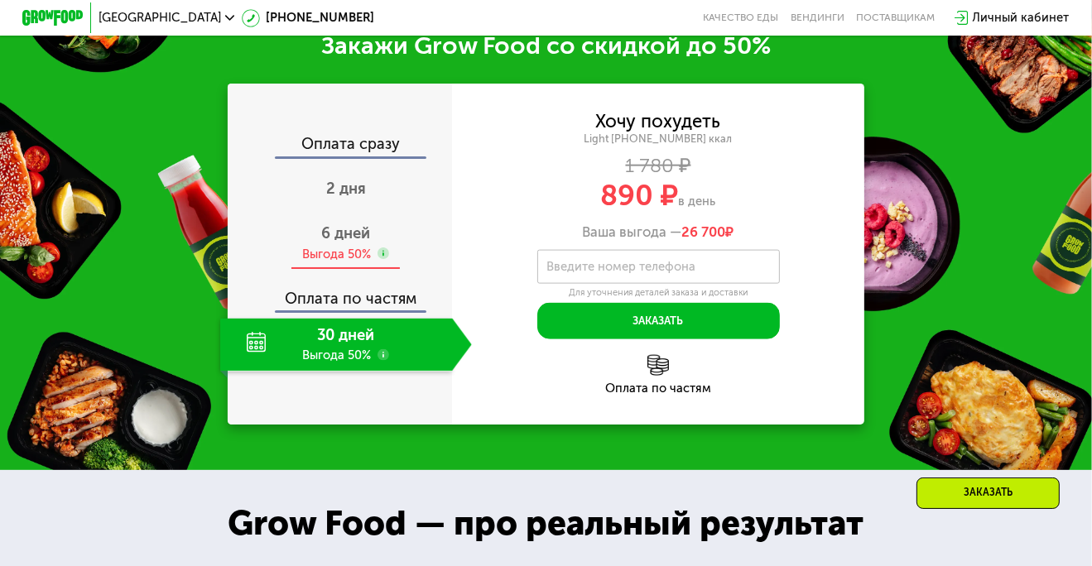
click at [368, 270] on div "6 дней Выгода 50%" at bounding box center [346, 243] width 252 height 53
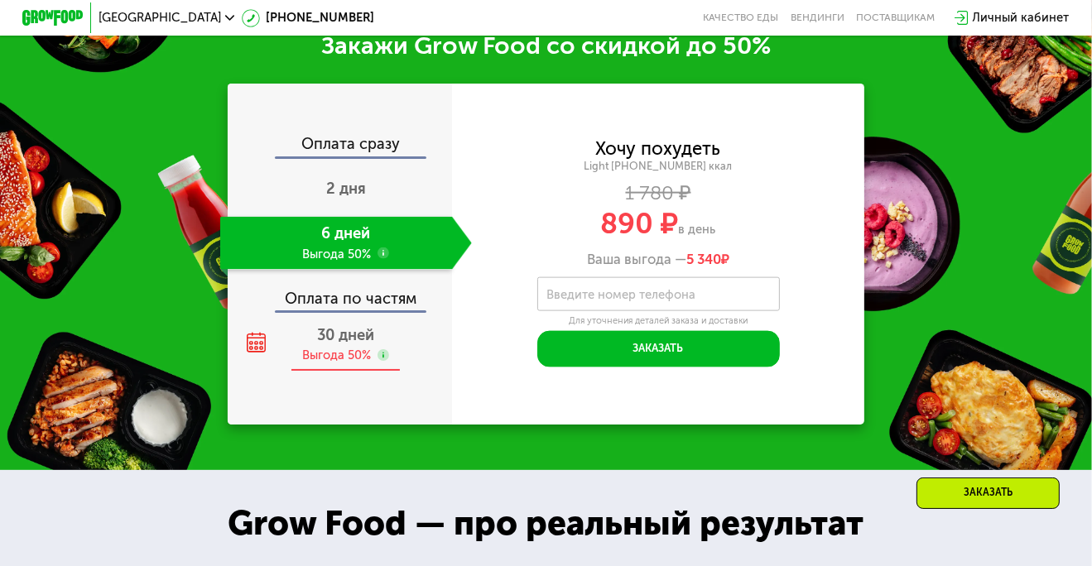
click at [371, 344] on span "30 дней" at bounding box center [345, 335] width 57 height 18
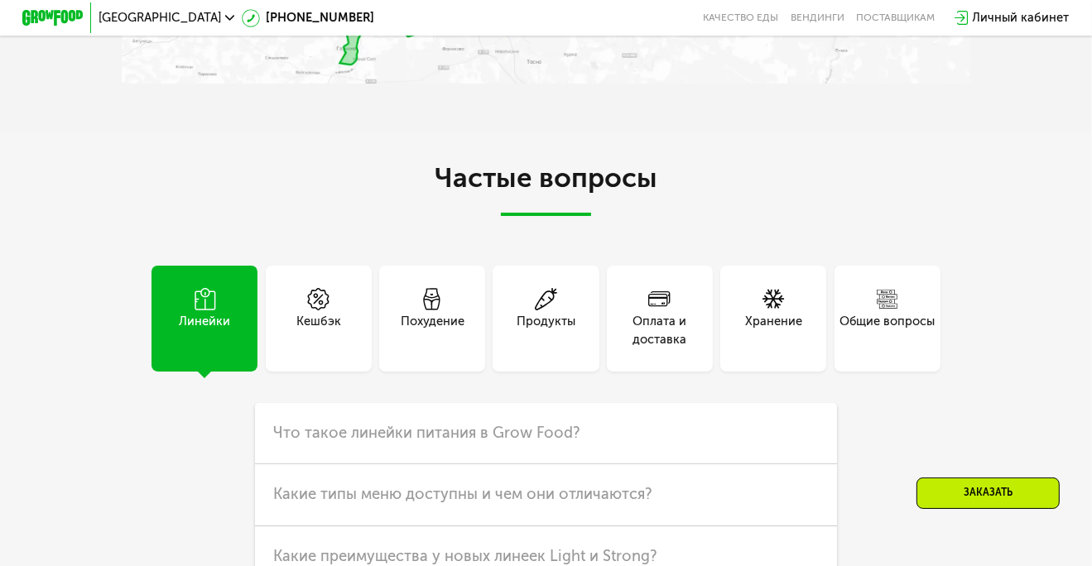
scroll to position [3862, 0]
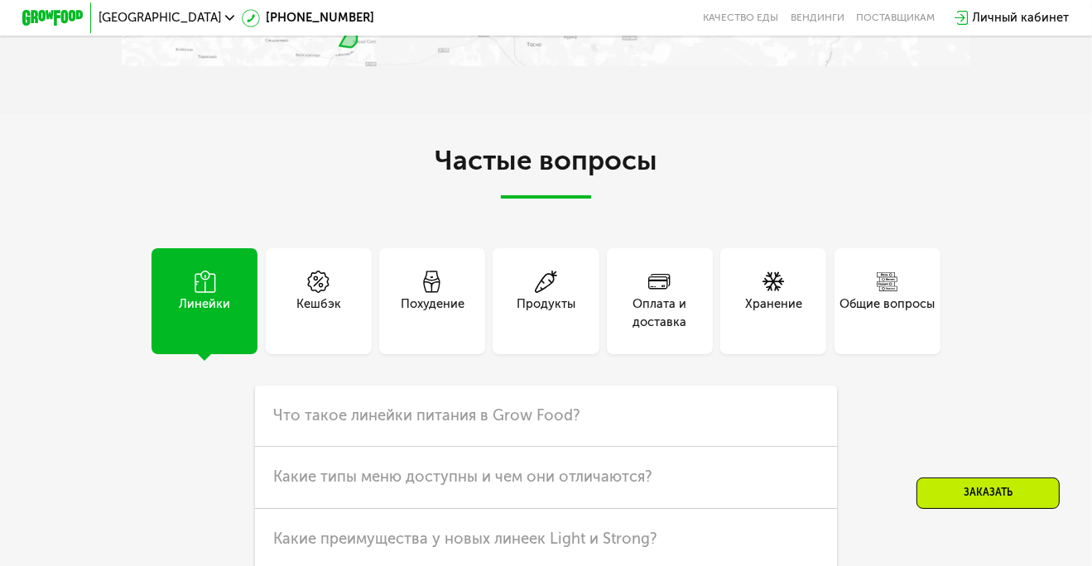
click at [354, 324] on div "Кешбэк" at bounding box center [319, 301] width 106 height 106
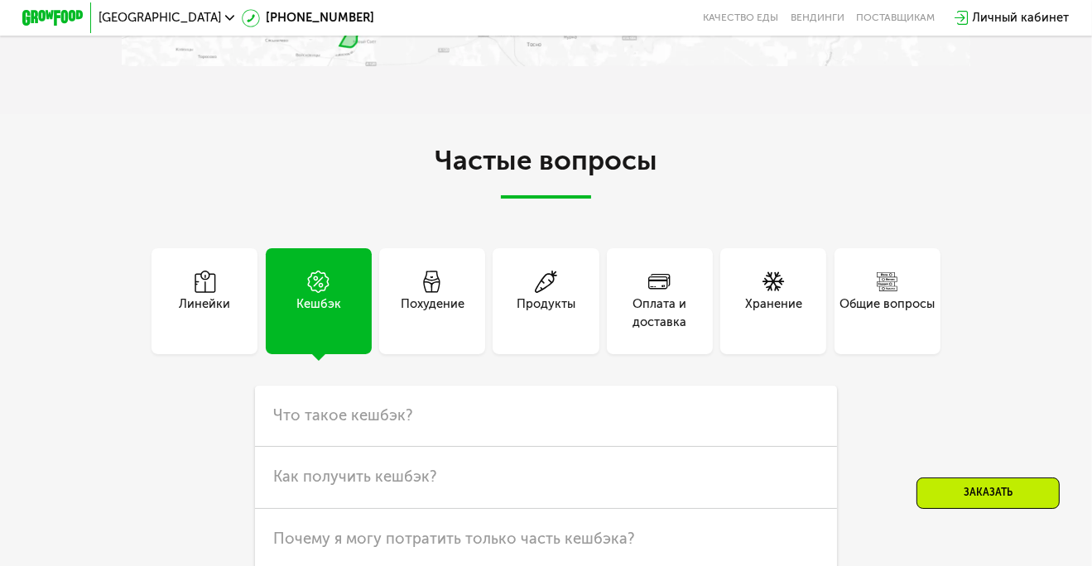
click at [433, 293] on icon at bounding box center [432, 282] width 22 height 22
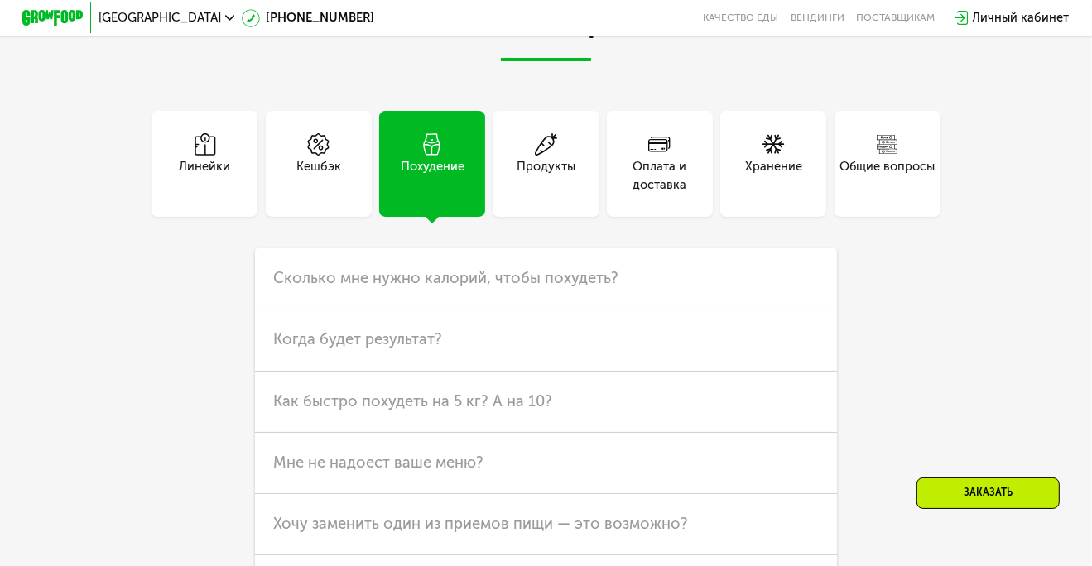
scroll to position [4027, 0]
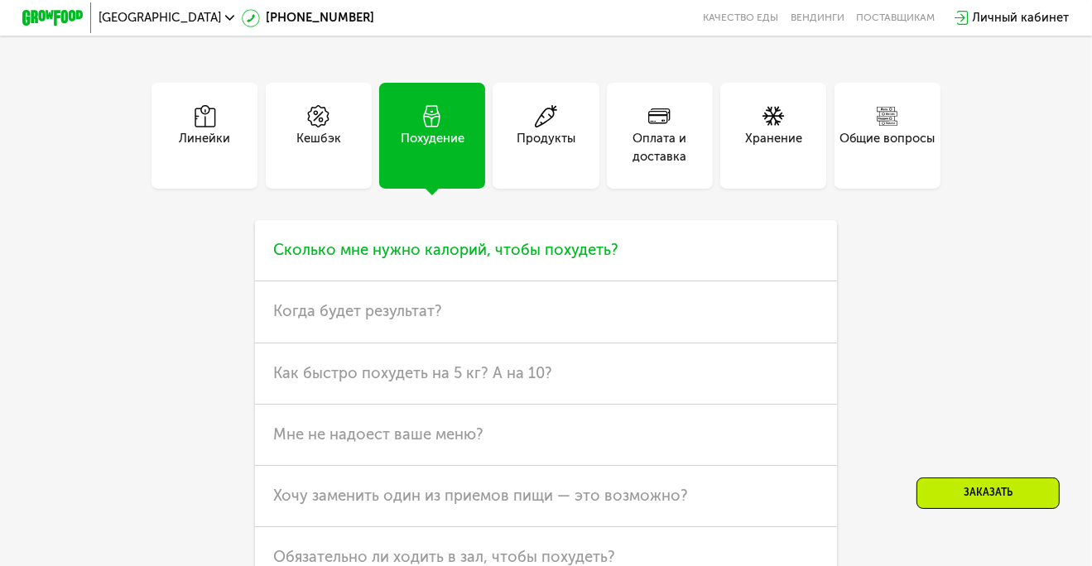
click at [444, 259] on span "Сколько мне нужно калорий, чтобы похудеть?" at bounding box center [445, 250] width 345 height 18
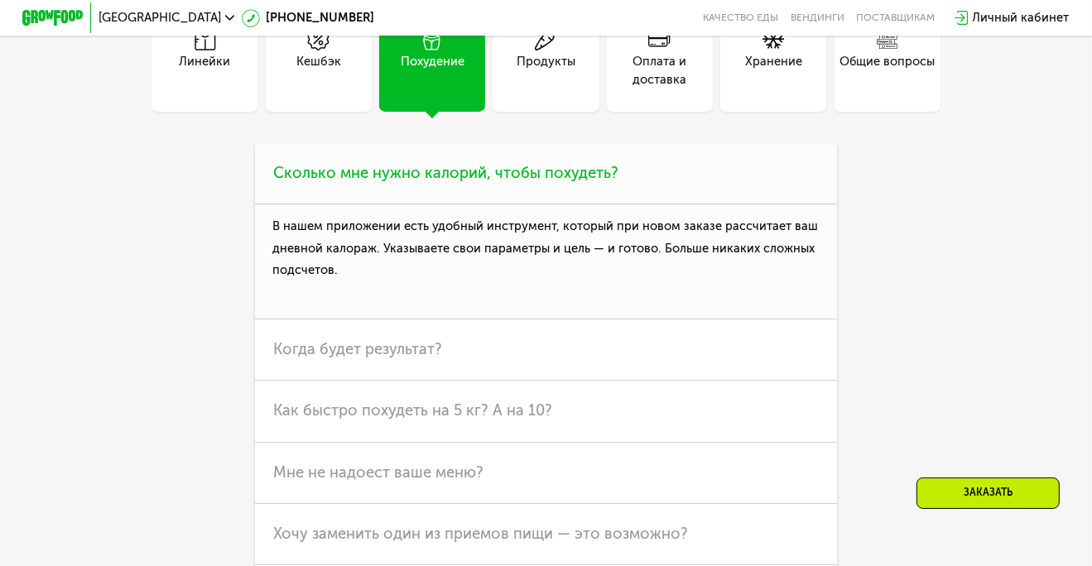
scroll to position [4110, 0]
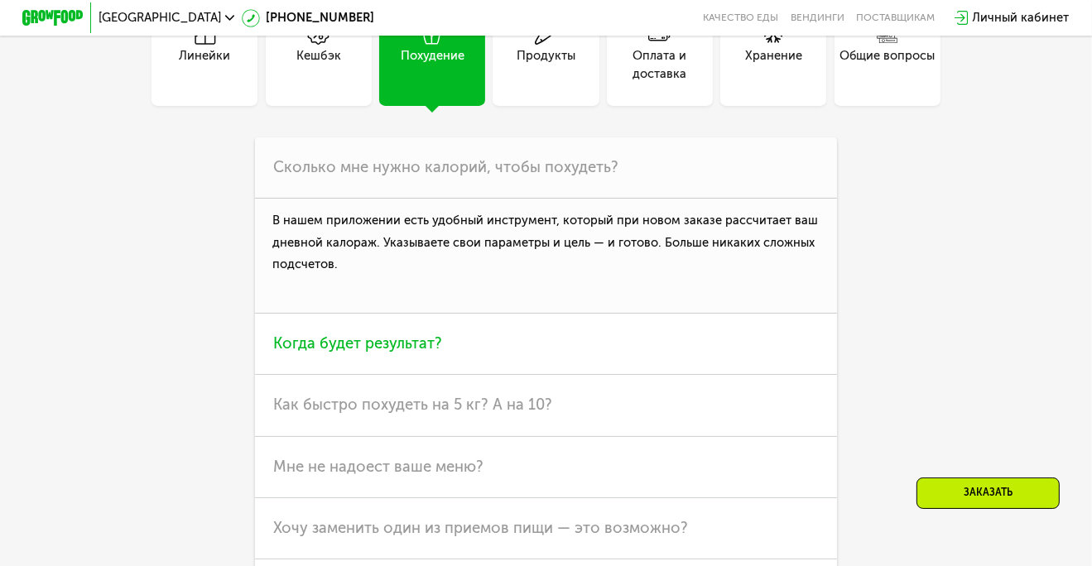
click at [421, 353] on span "Когда будет результат?" at bounding box center [357, 343] width 169 height 18
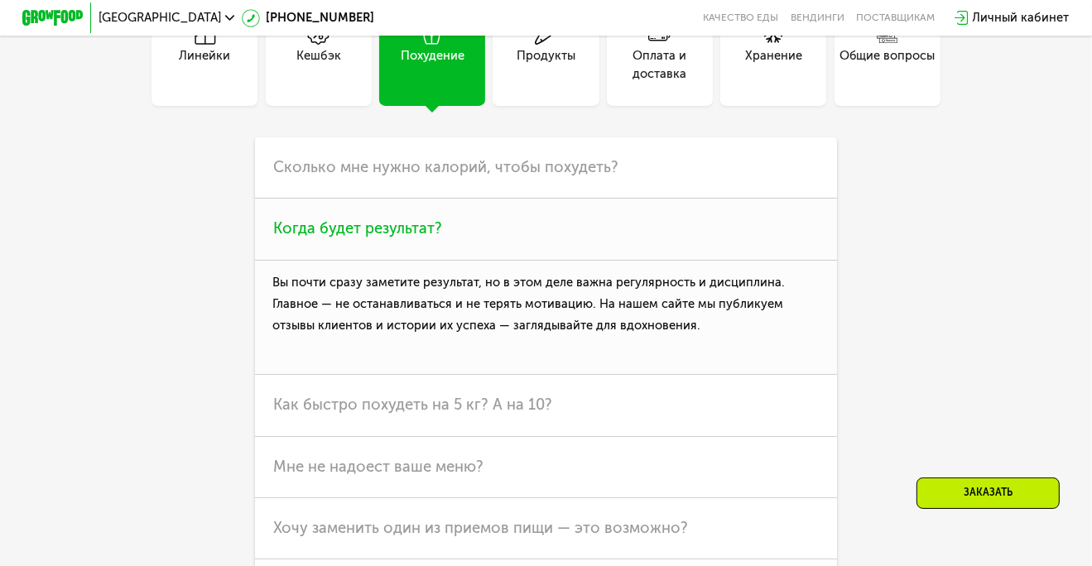
click at [412, 238] on span "Когда будет результат?" at bounding box center [357, 228] width 169 height 18
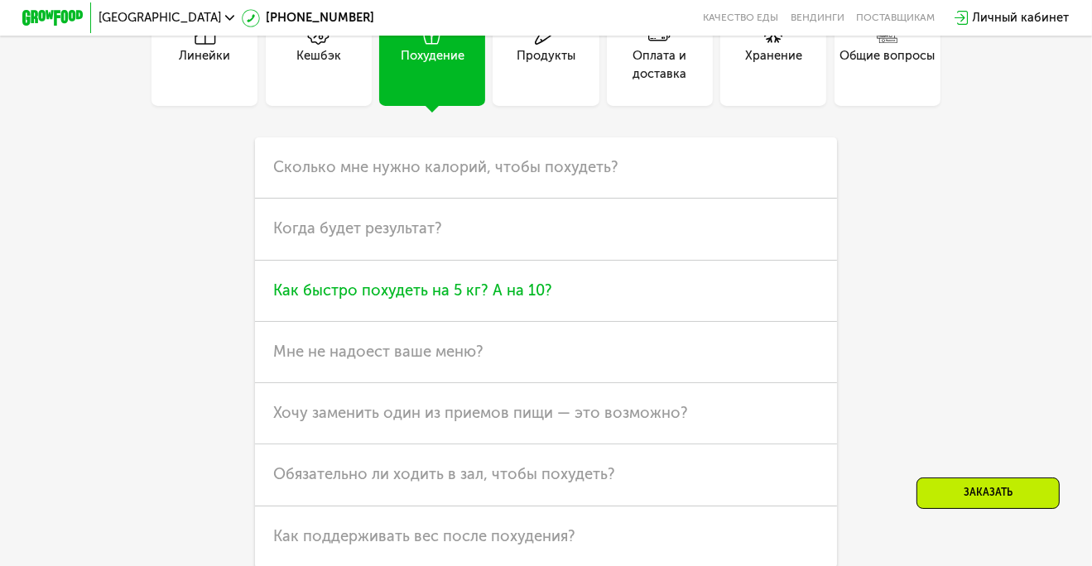
click at [428, 300] on span "Как быстро похудеть на 5 кг? А на 10?" at bounding box center [412, 291] width 279 height 18
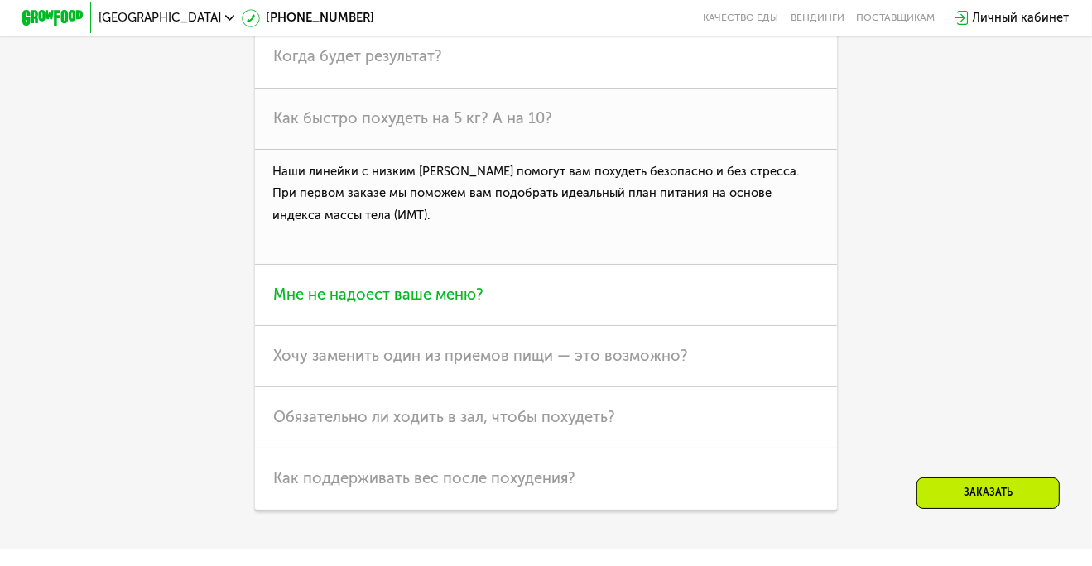
scroll to position [4358, 0]
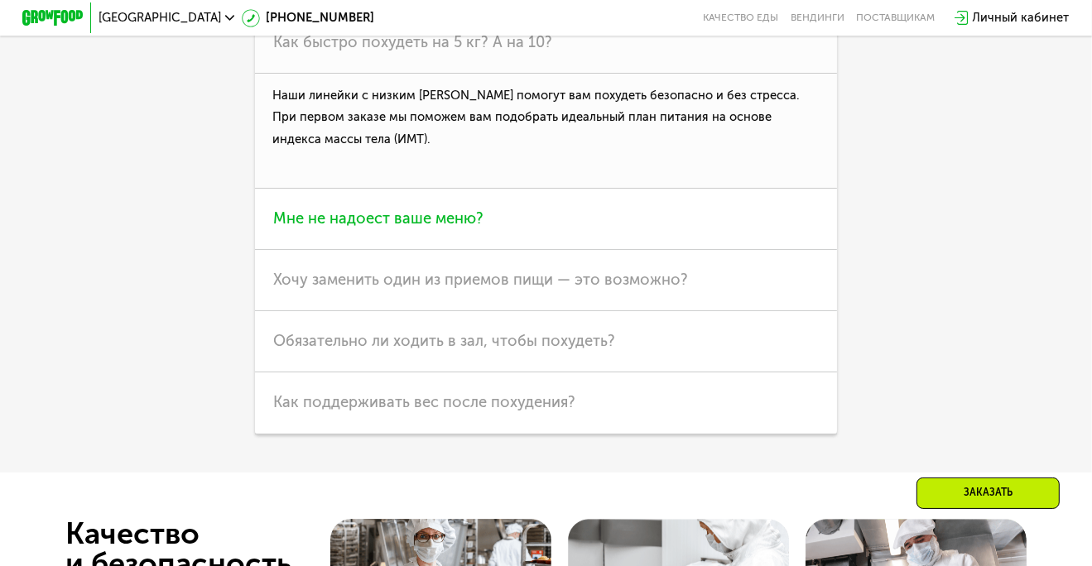
click at [391, 250] on h3 "Мне не надоест ваше меню?" at bounding box center [546, 219] width 582 height 61
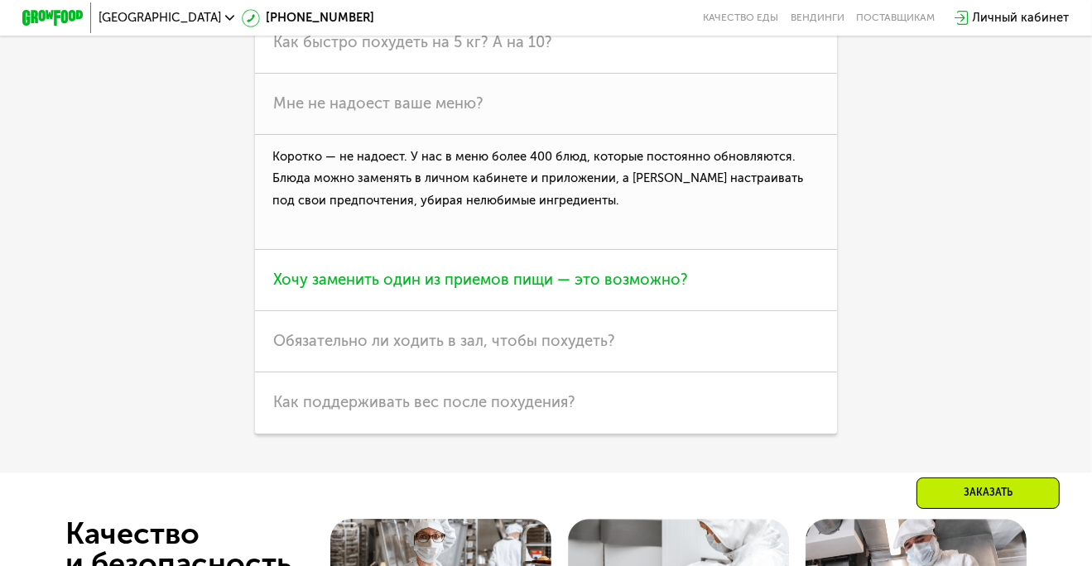
click at [437, 289] on span "Хочу заменить один из приемов пищи — это возможно?" at bounding box center [480, 280] width 415 height 18
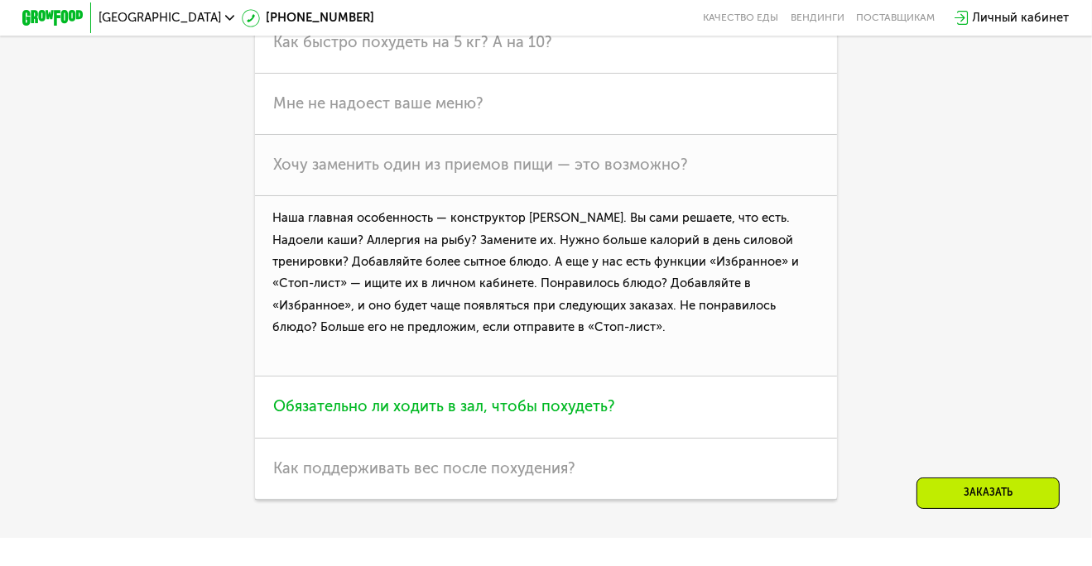
click at [444, 434] on h3 "Обязательно ли ходить в зал, чтобы похудеть?" at bounding box center [546, 407] width 582 height 61
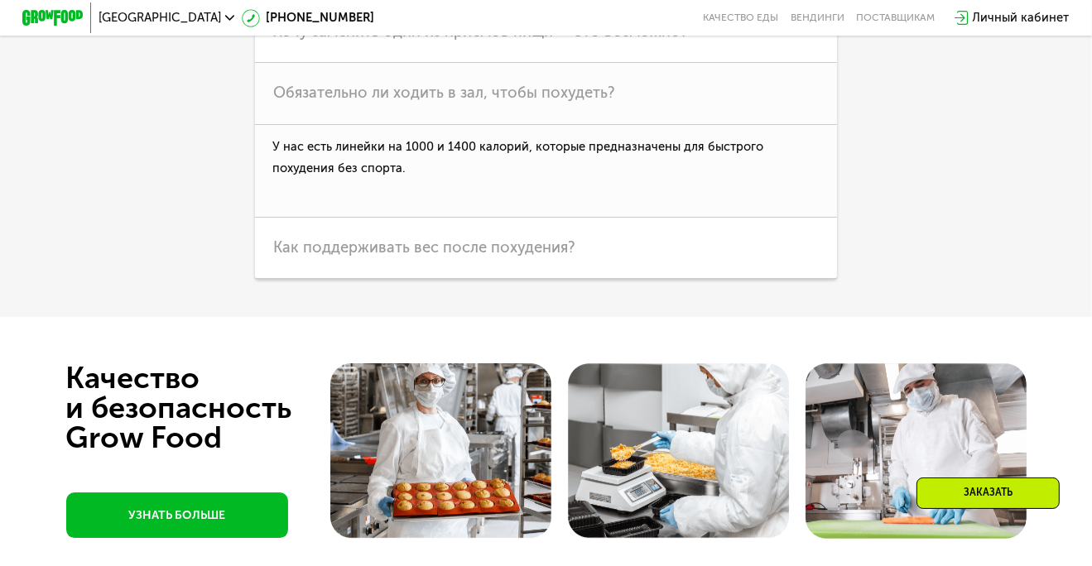
scroll to position [4524, 0]
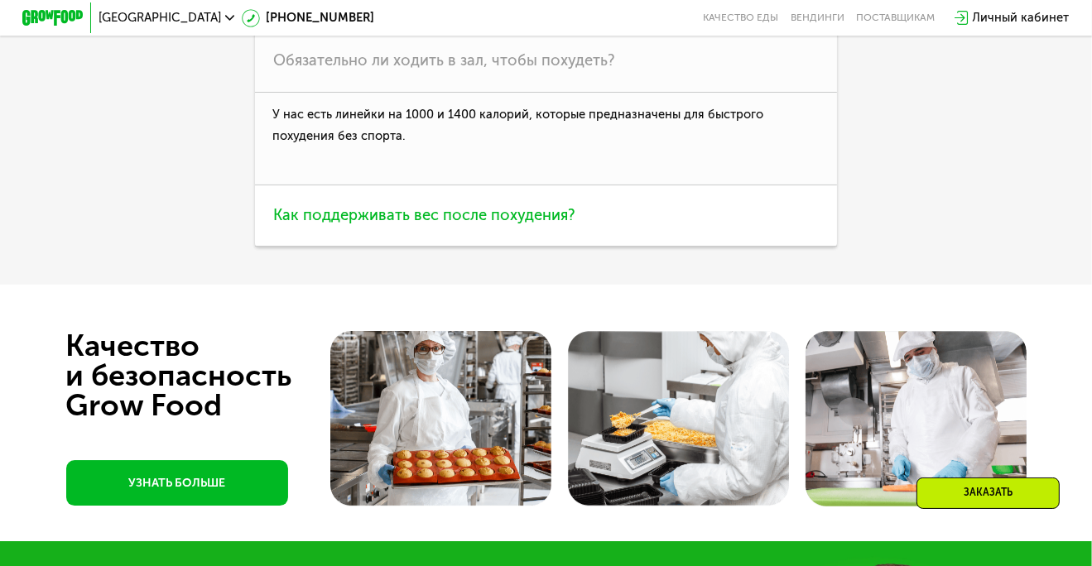
click at [427, 247] on h3 "Как поддерживать вес после похудения?" at bounding box center [546, 215] width 582 height 61
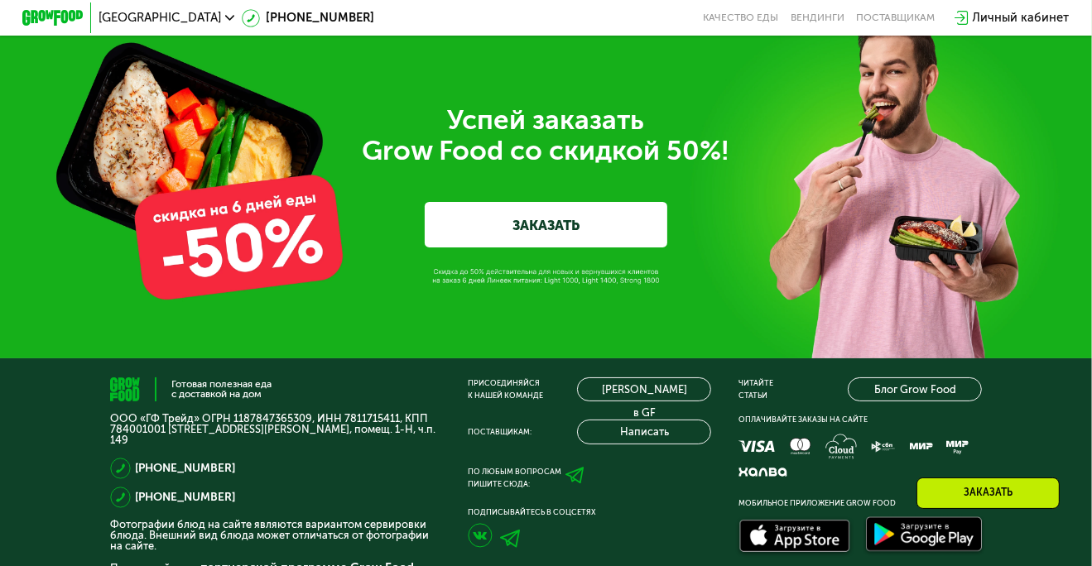
scroll to position [5054, 0]
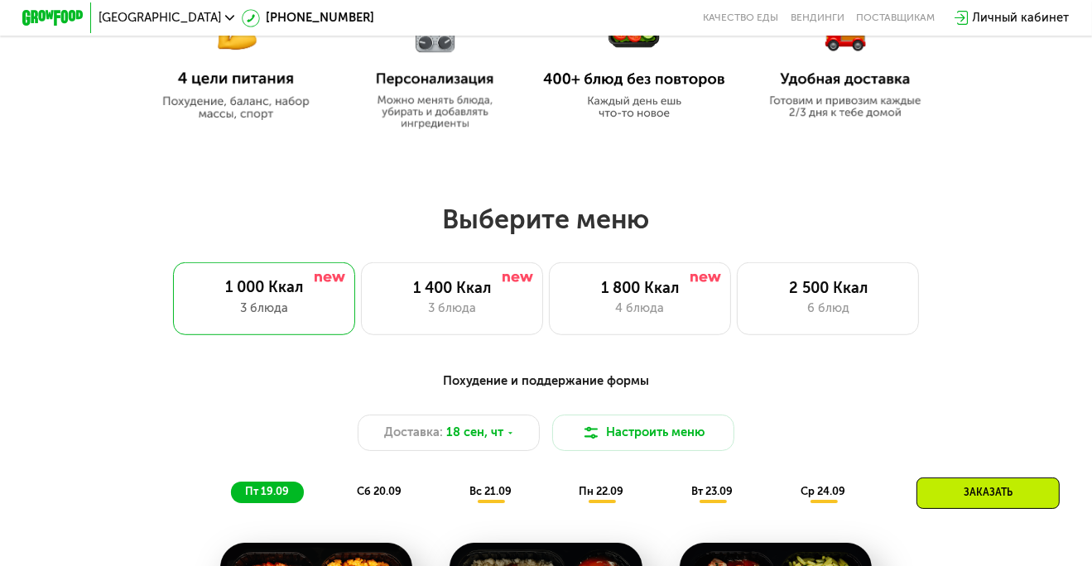
scroll to position [914, 0]
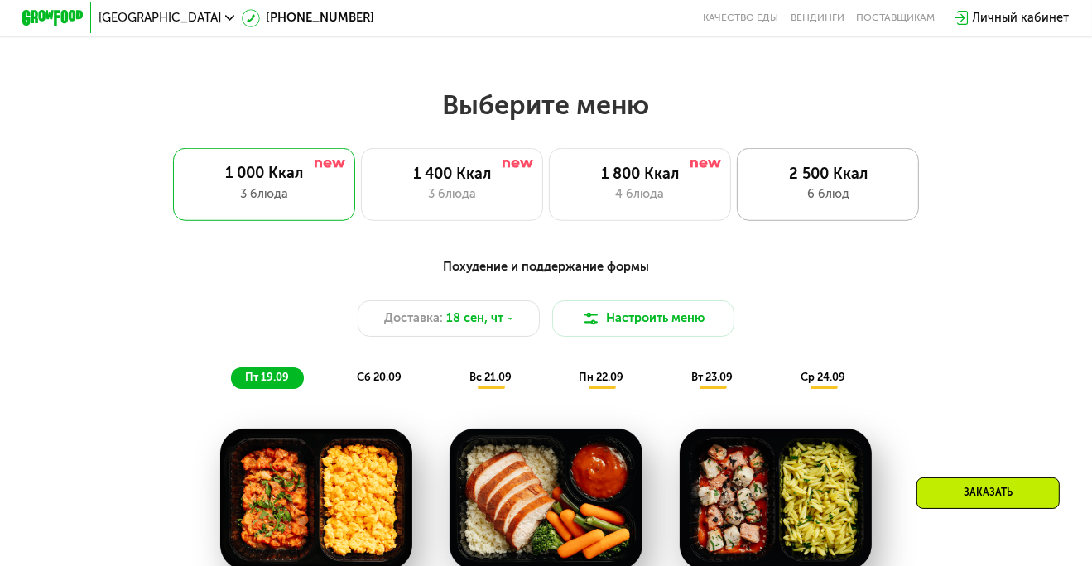
click at [827, 181] on div "2 500 Ккал" at bounding box center [828, 174] width 150 height 18
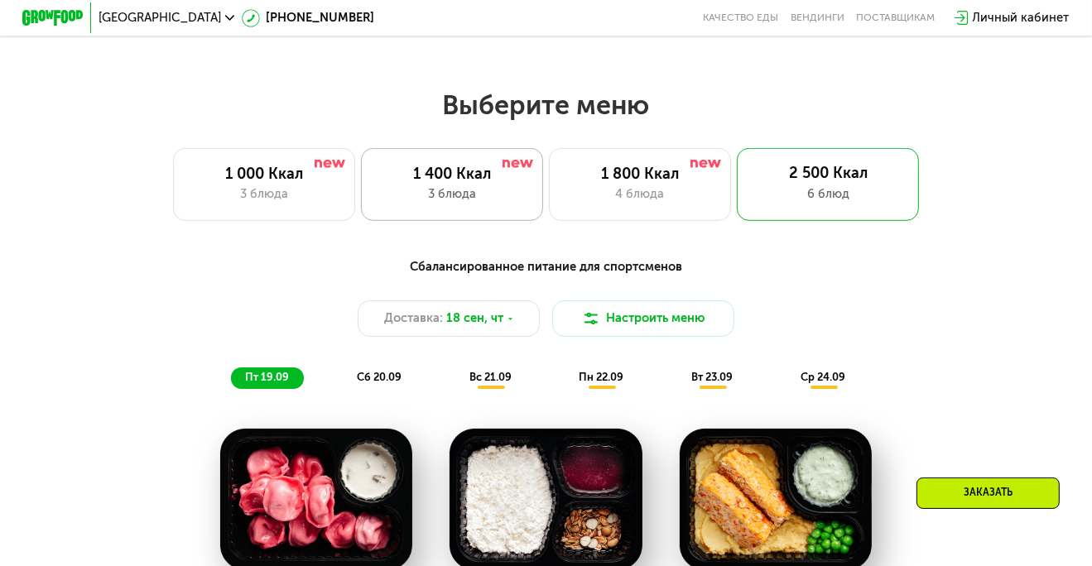
click at [480, 199] on div "3 блюда" at bounding box center [452, 194] width 150 height 18
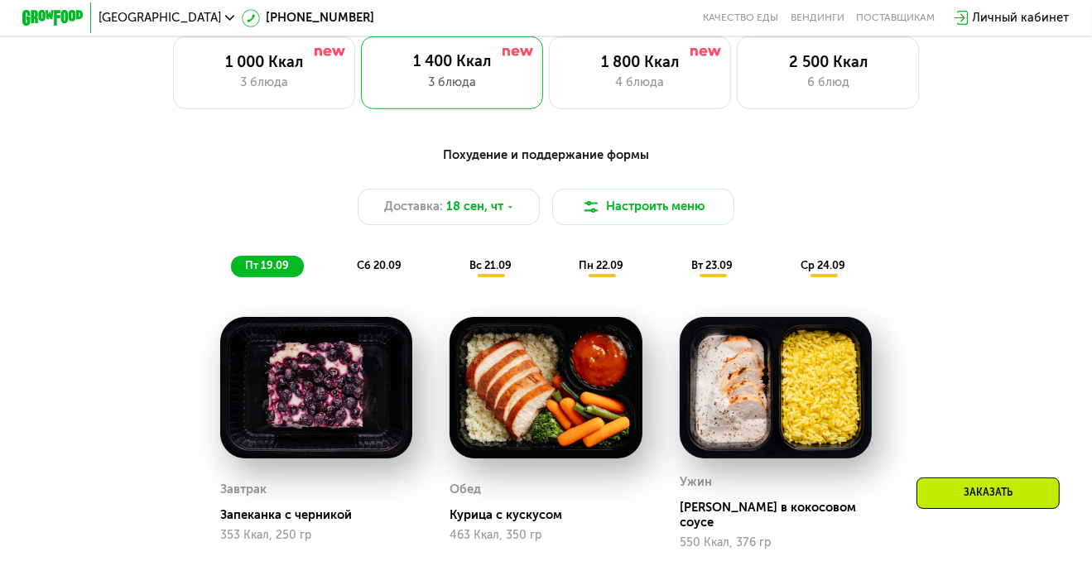
scroll to position [997, 0]
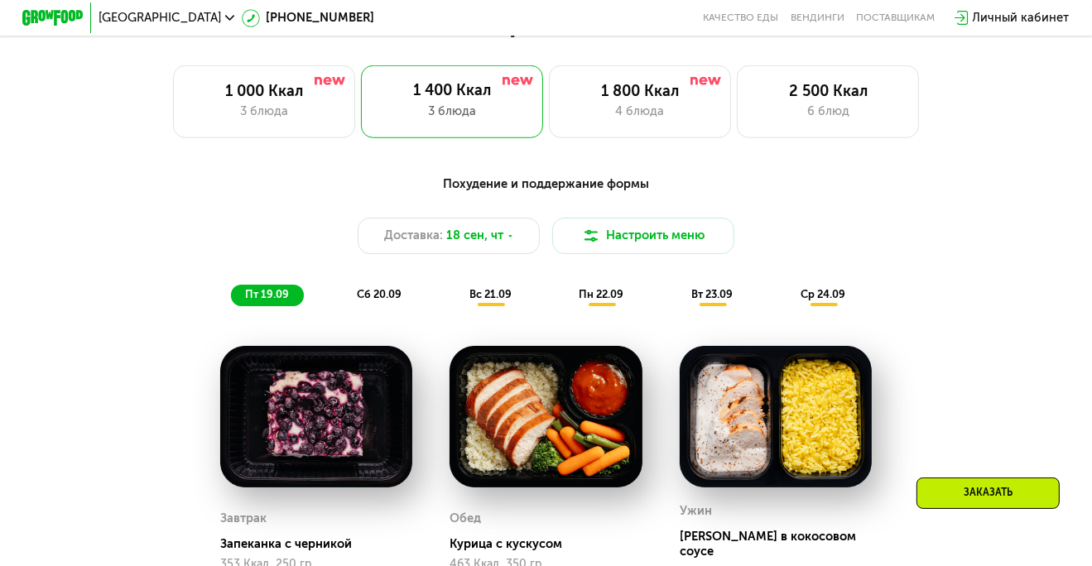
click at [378, 291] on div "Похудение и поддержание формы Доставка: 18 сен, чт Настроить меню пт 19.09 сб 2…" at bounding box center [546, 240] width 898 height 131
click at [377, 300] on span "сб 20.09" at bounding box center [379, 294] width 45 height 12
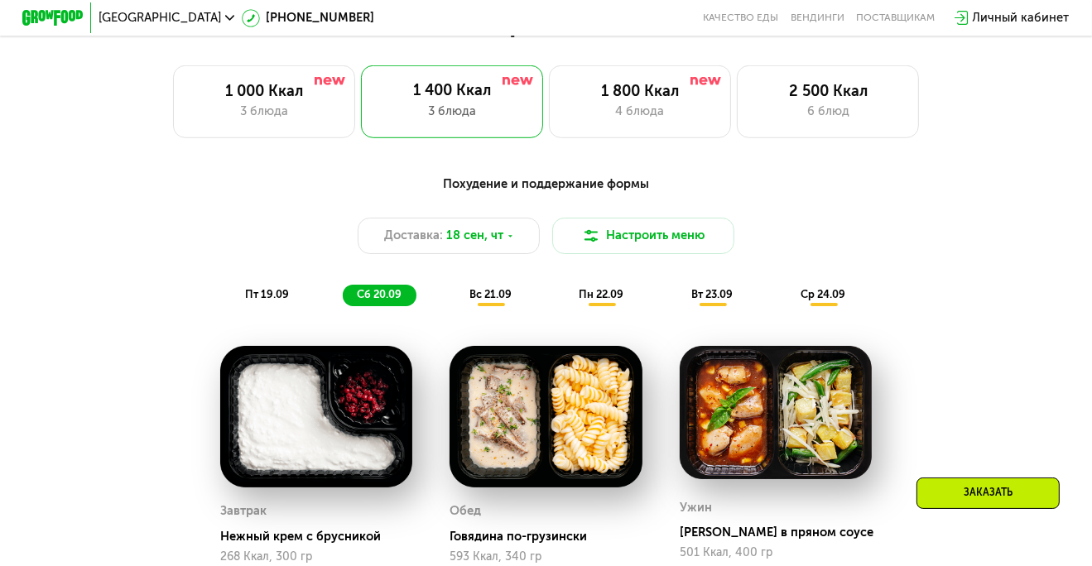
click at [495, 301] on span "вс 21.09" at bounding box center [490, 294] width 42 height 12
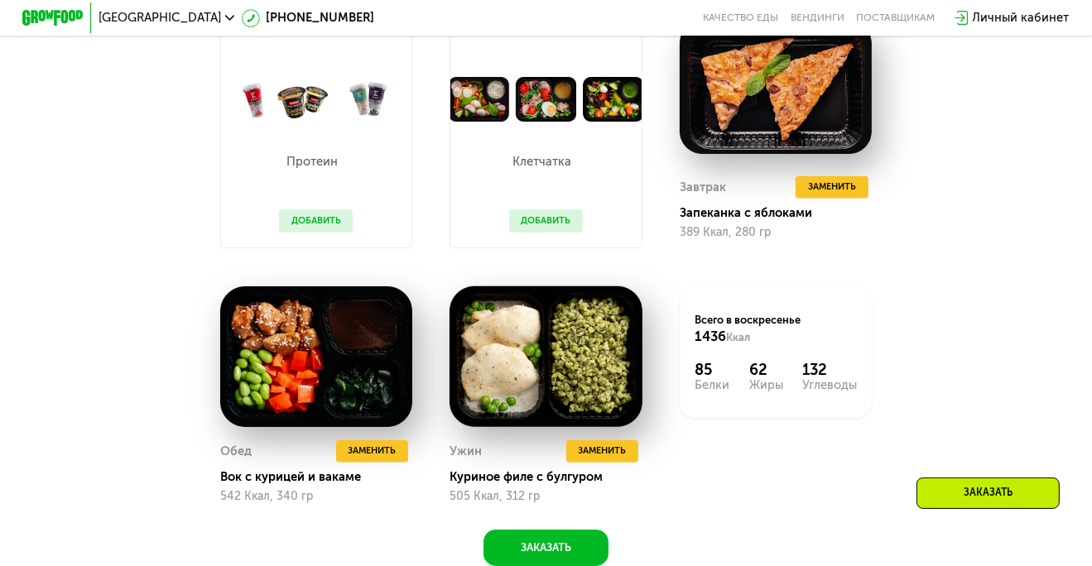
scroll to position [1328, 0]
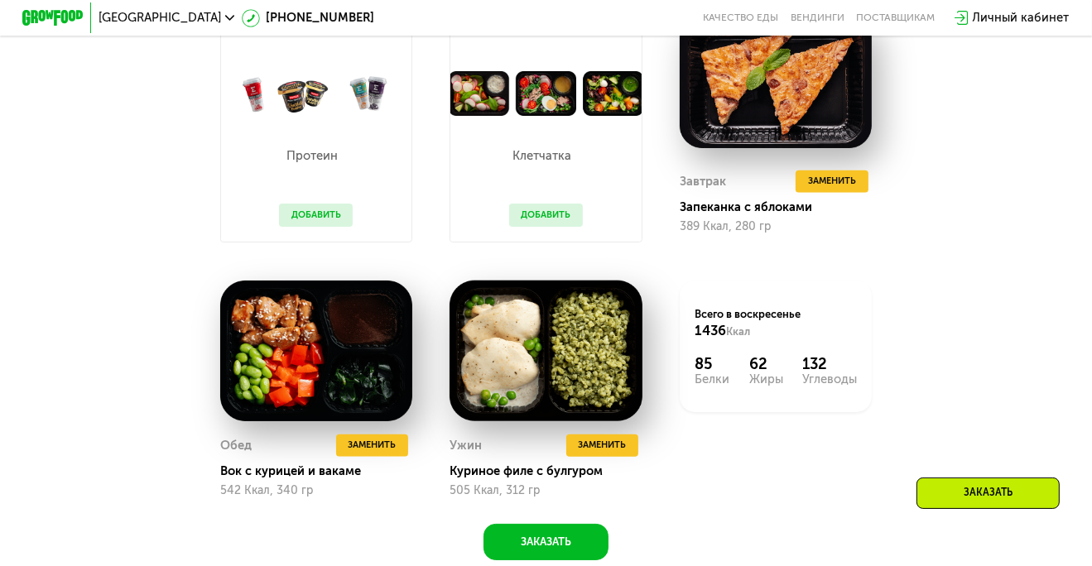
click at [317, 224] on button "Добавить" at bounding box center [316, 215] width 74 height 22
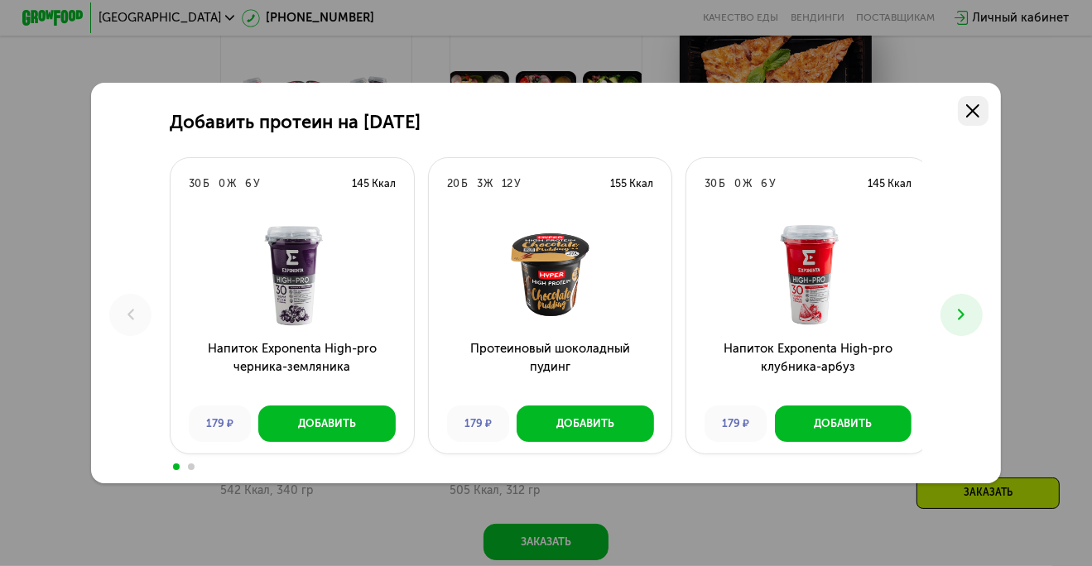
click at [979, 105] on icon at bounding box center [972, 110] width 13 height 13
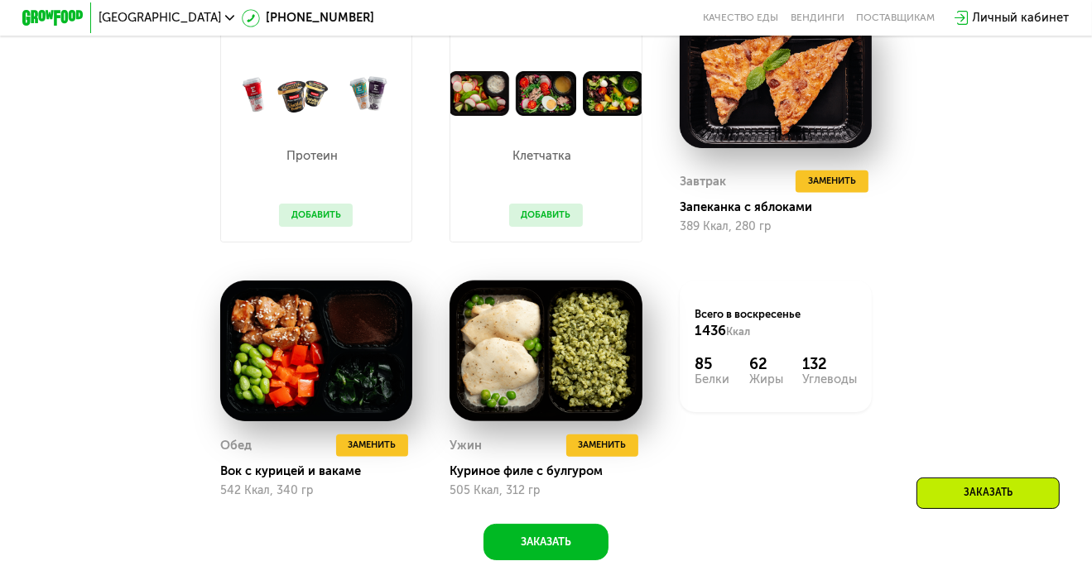
click at [560, 221] on button "Добавить" at bounding box center [546, 215] width 74 height 22
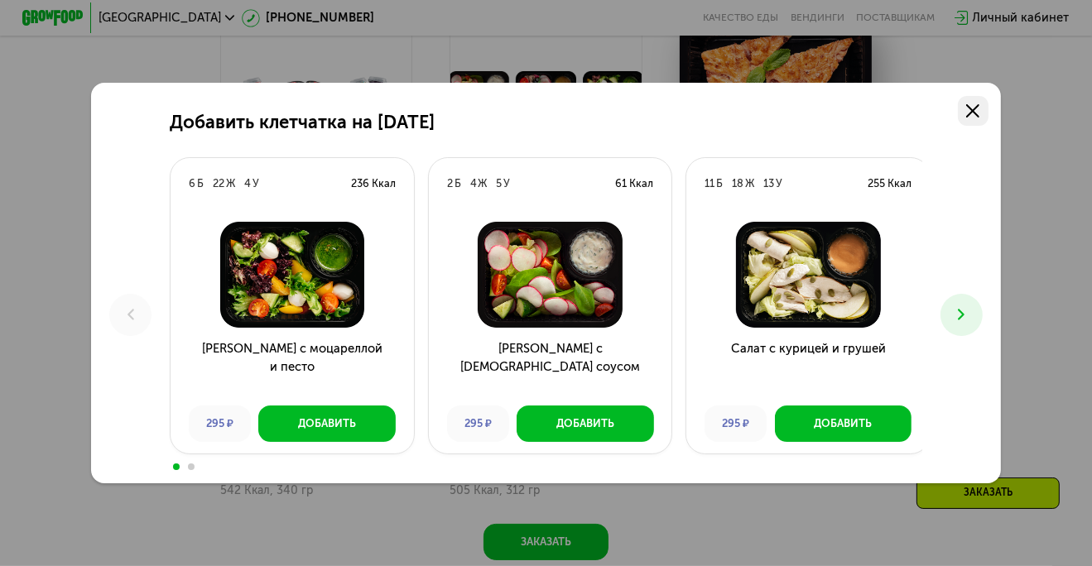
click at [979, 112] on use at bounding box center [972, 110] width 13 height 13
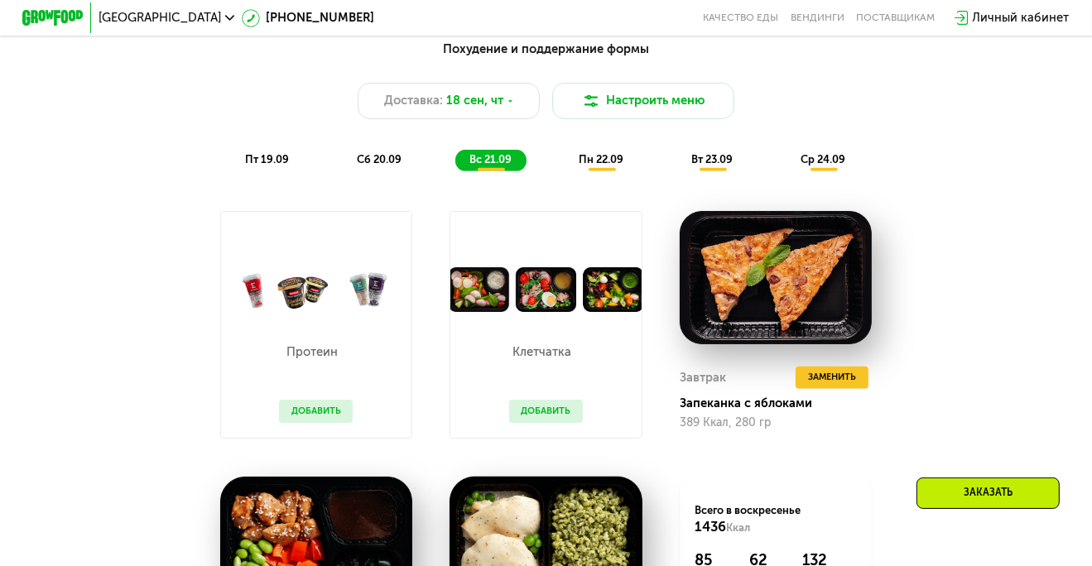
scroll to position [1080, 0]
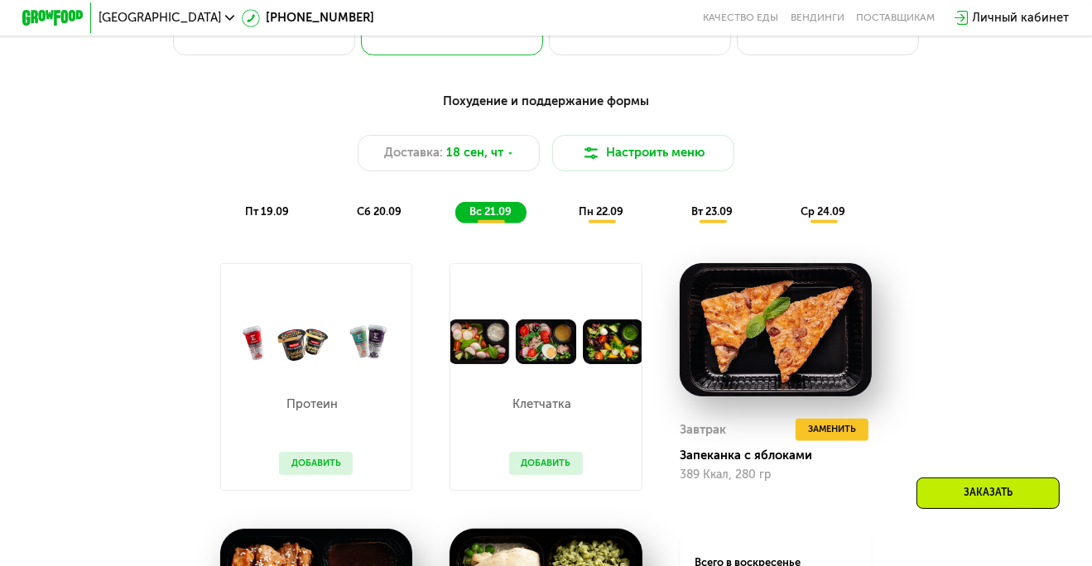
click at [604, 218] on span "пн 22.09" at bounding box center [602, 211] width 45 height 12
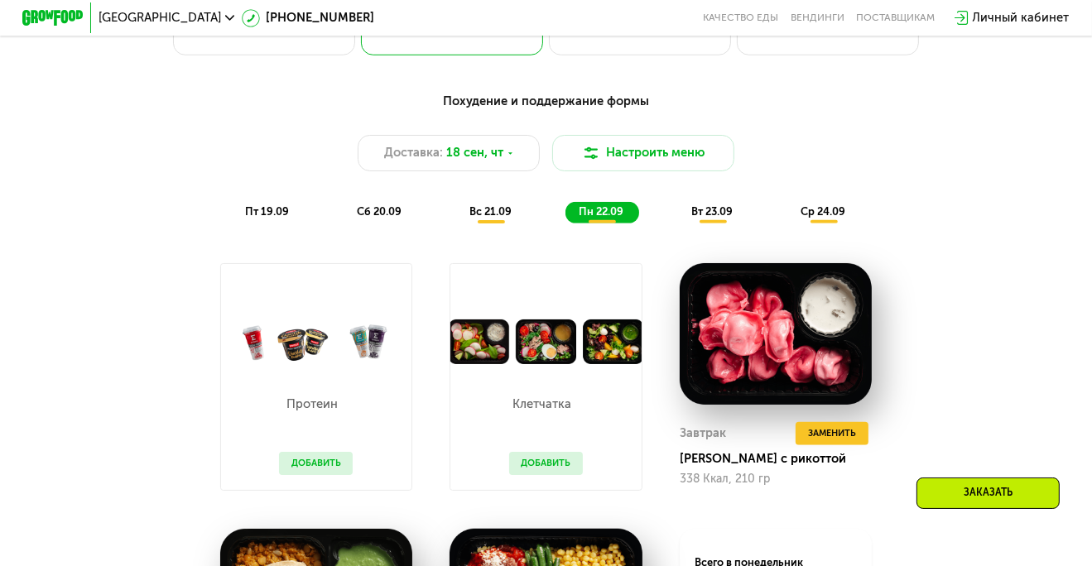
click at [701, 218] on span "вт 23.09" at bounding box center [711, 211] width 41 height 12
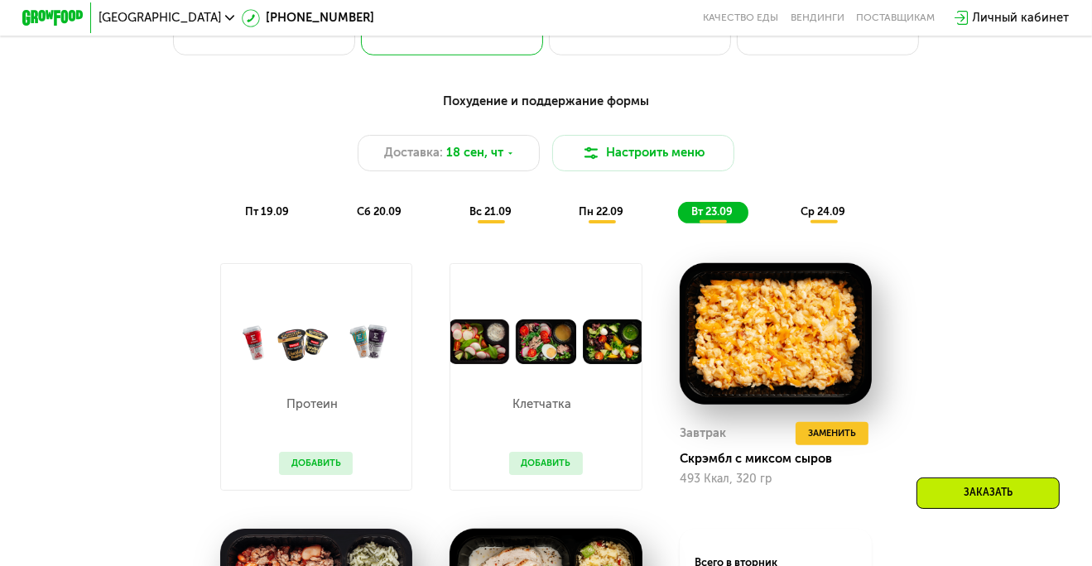
click at [787, 218] on div "пт 19.09 сб 20.09 вс 21.09 пн 22.09 вт 23.09 ср 24.09" at bounding box center [545, 213] width 629 height 22
click at [813, 218] on span "ср 24.09" at bounding box center [823, 211] width 45 height 12
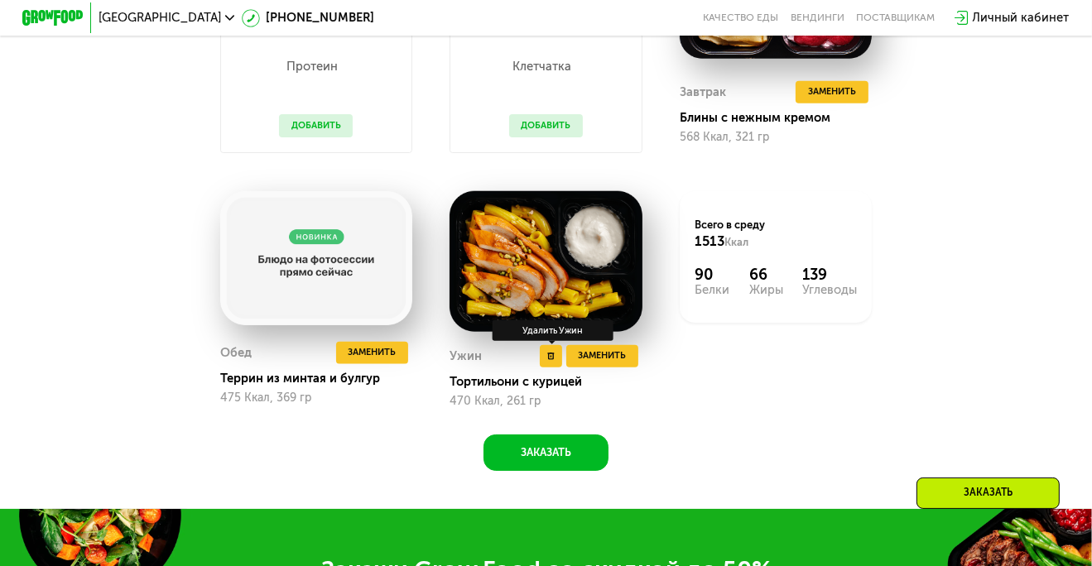
scroll to position [1411, 0]
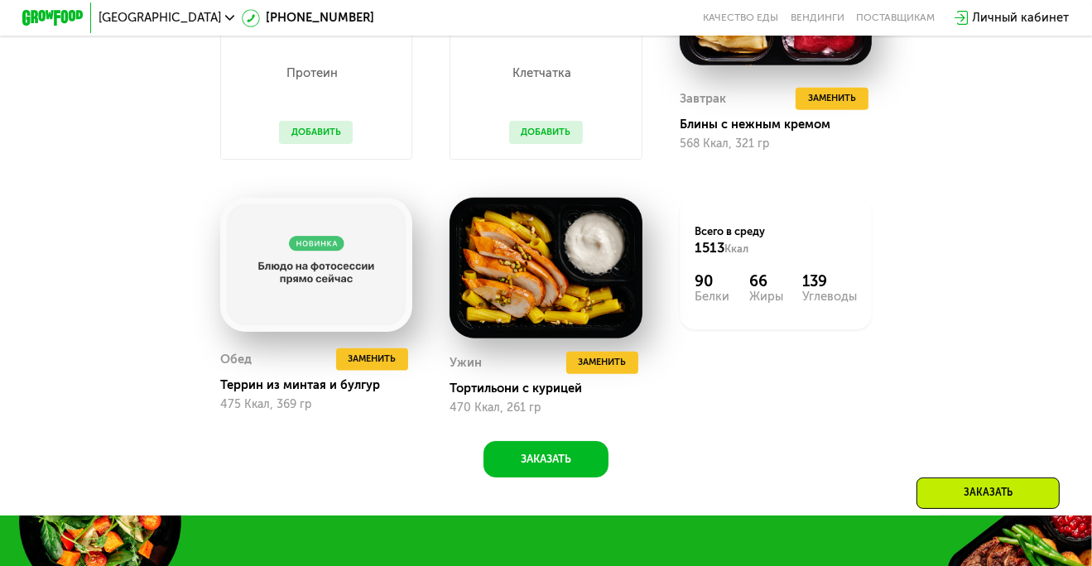
click at [928, 251] on div "Похудение и поддержание формы Доставка: [DATE] Настроить меню пт 19.09 сб 20.09…" at bounding box center [546, 115] width 934 height 726
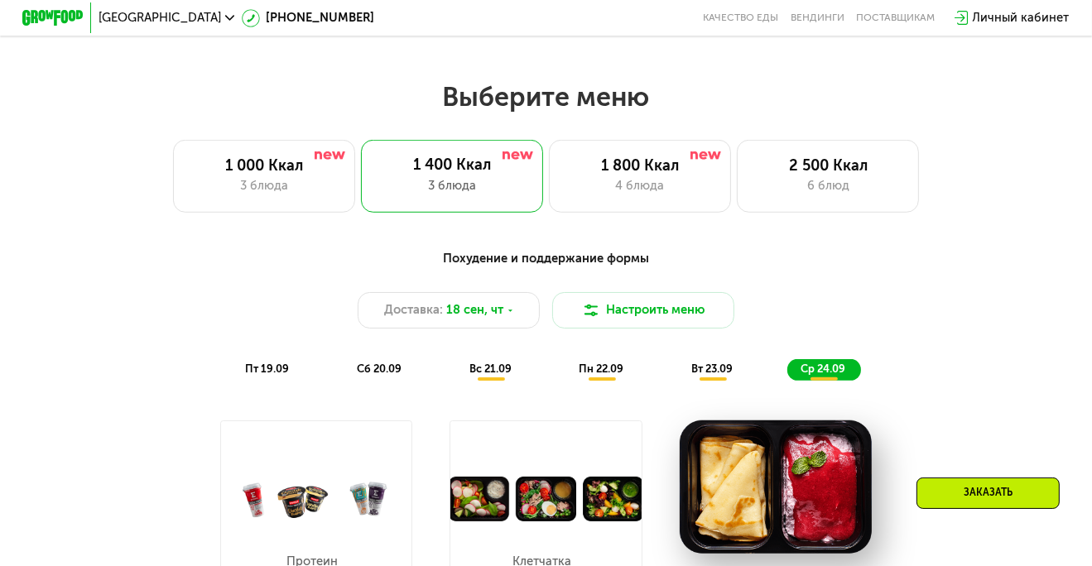
scroll to position [914, 0]
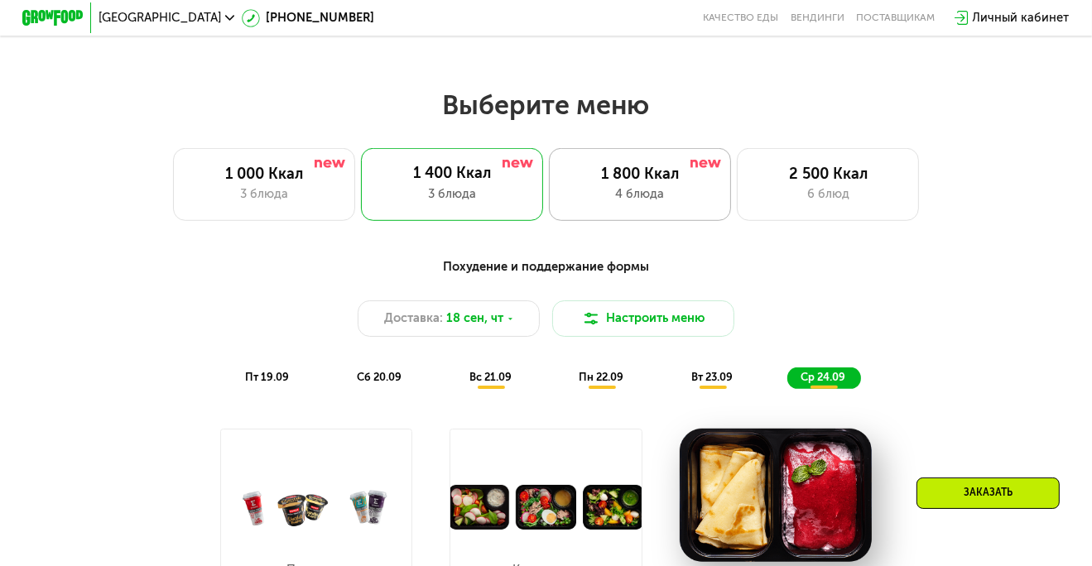
click at [621, 221] on div "1 800 Ккал 4 блюда" at bounding box center [640, 184] width 182 height 73
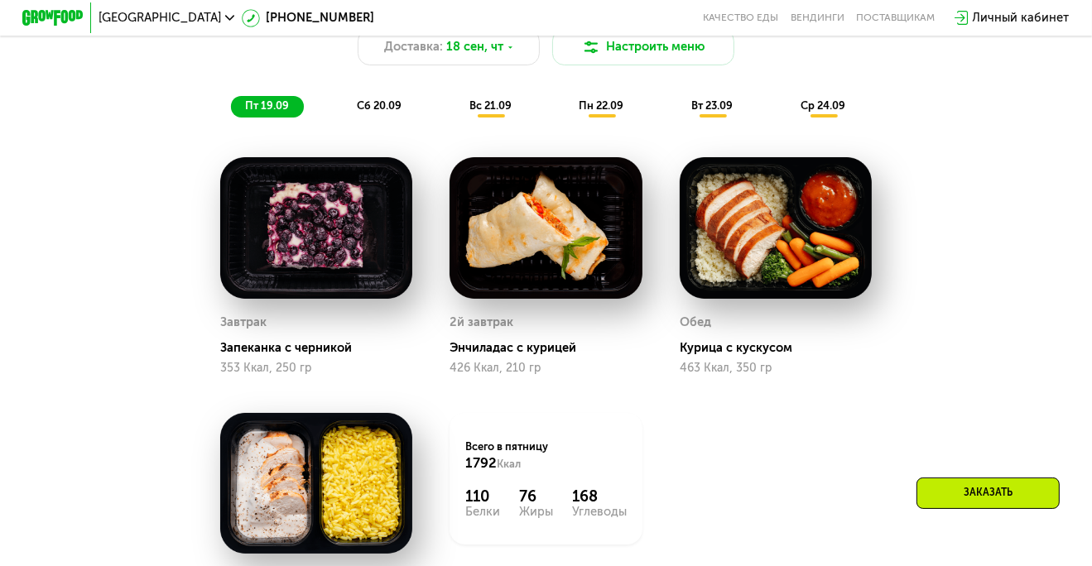
scroll to position [1162, 0]
